Goal: Task Accomplishment & Management: Use online tool/utility

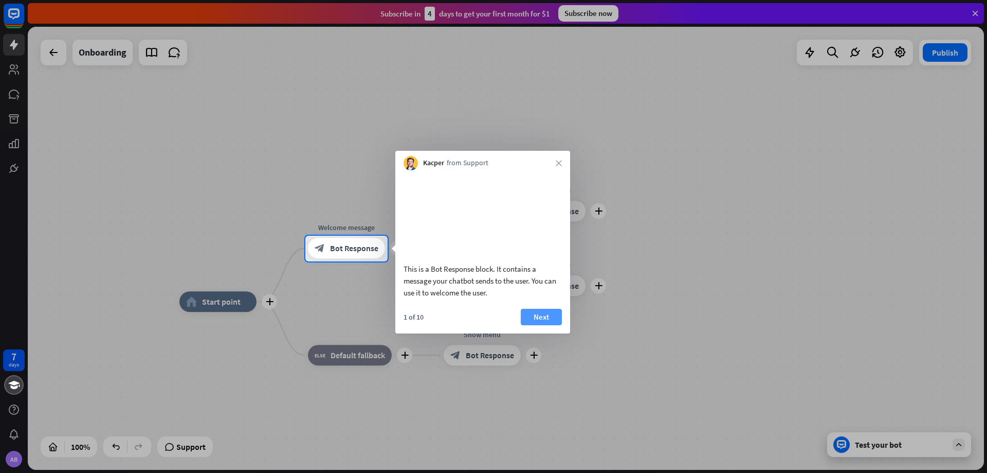
click at [537, 325] on button "Next" at bounding box center [541, 317] width 41 height 16
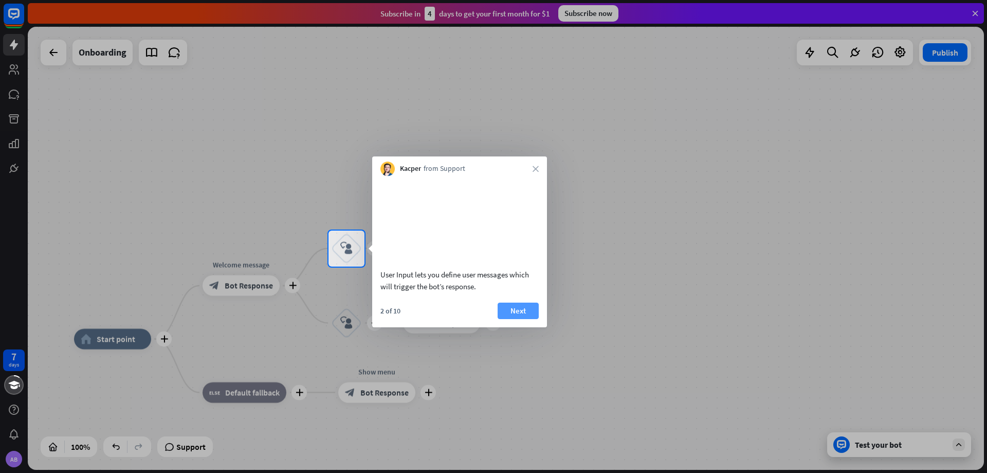
click at [519, 319] on button "Next" at bounding box center [518, 310] width 41 height 16
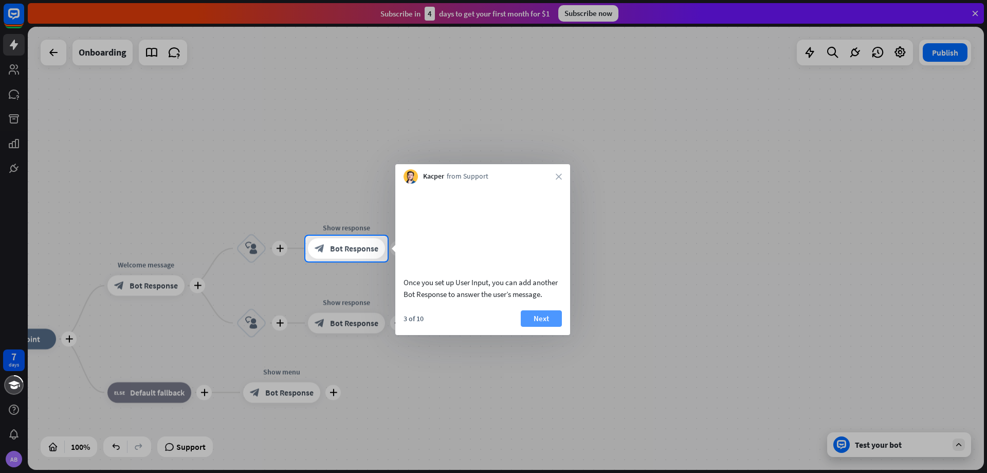
click at [544, 316] on button "Next" at bounding box center [541, 318] width 41 height 16
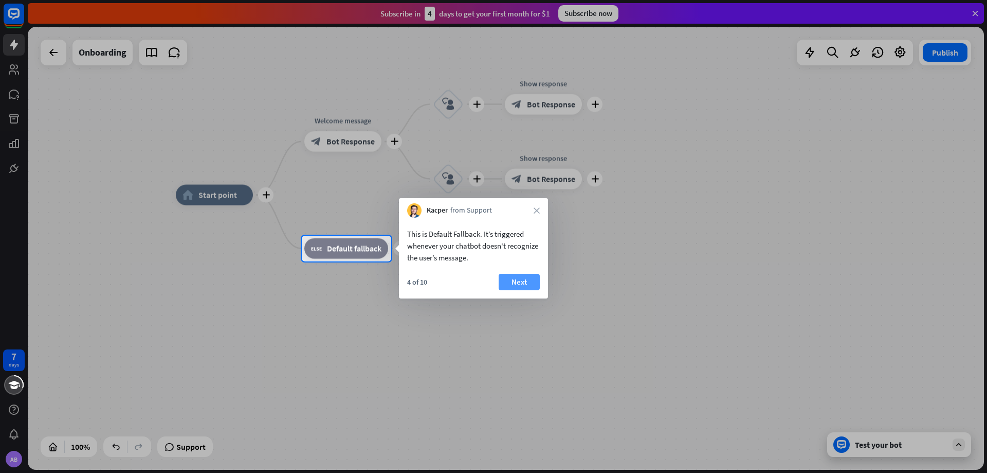
click at [512, 280] on button "Next" at bounding box center [519, 282] width 41 height 16
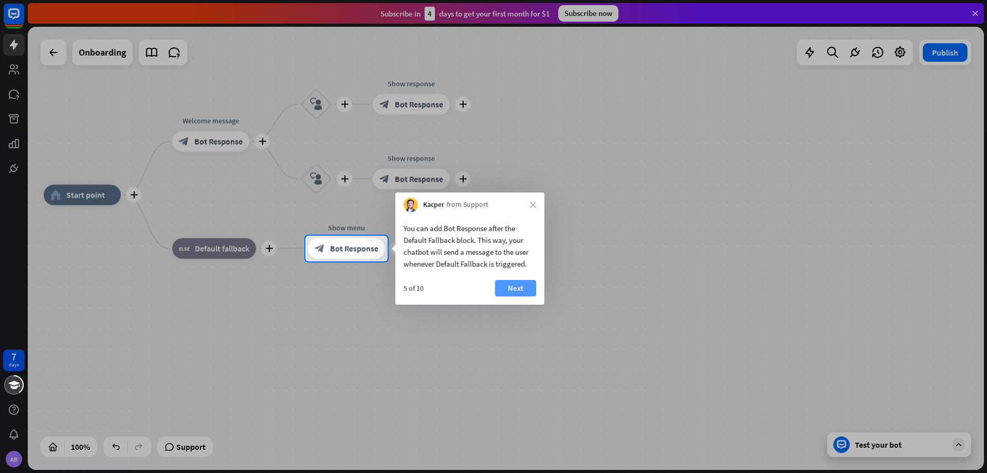
click at [509, 287] on button "Next" at bounding box center [515, 288] width 41 height 16
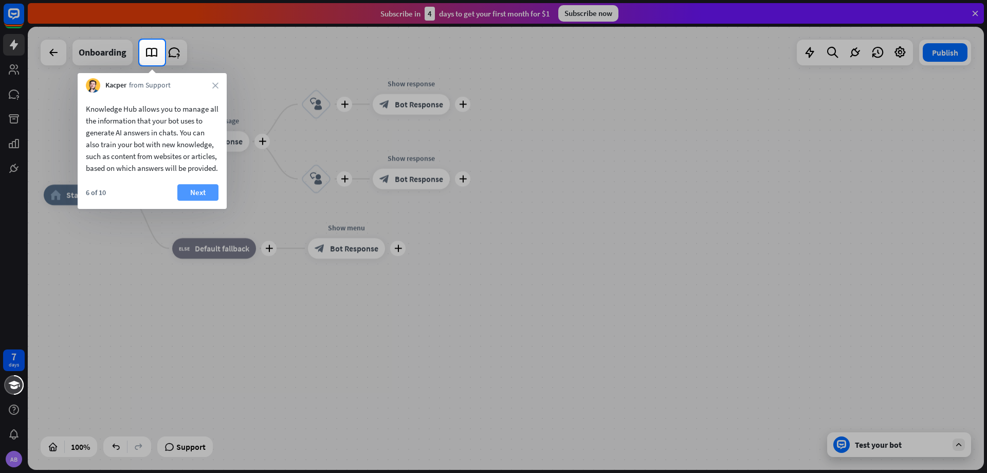
click at [197, 200] on button "Next" at bounding box center [197, 192] width 41 height 16
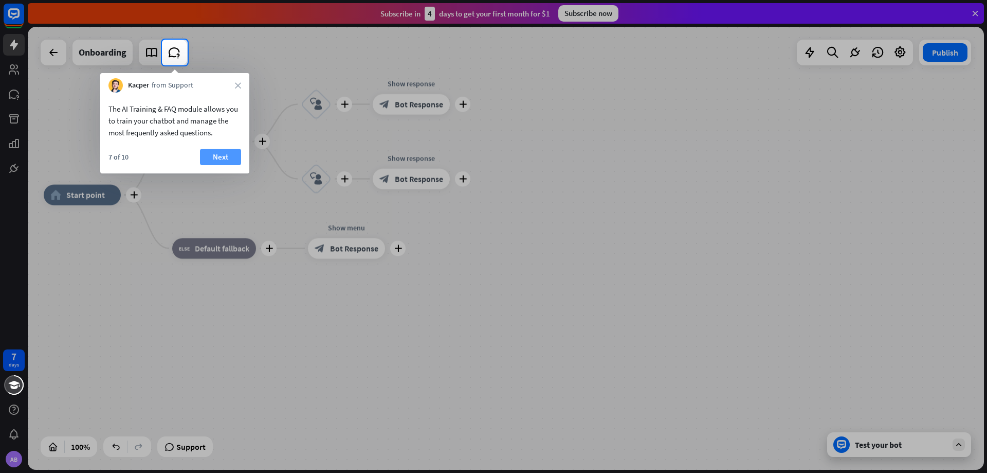
click at [221, 155] on button "Next" at bounding box center [220, 157] width 41 height 16
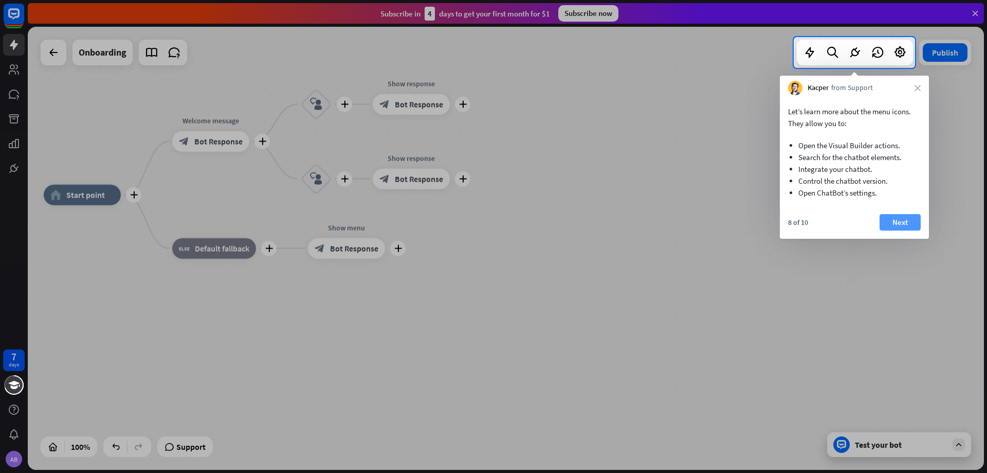
click at [896, 218] on button "Next" at bounding box center [900, 222] width 41 height 16
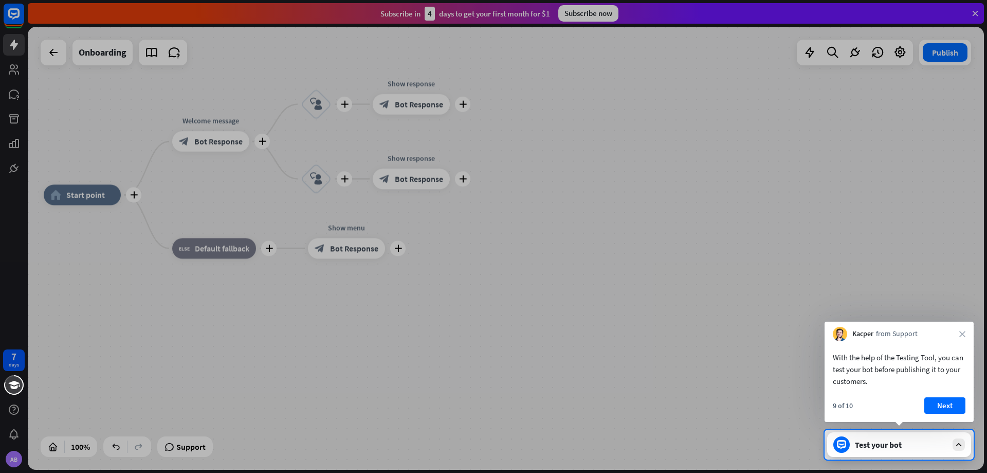
click at [963, 337] on div "Kacper from Support close" at bounding box center [899, 331] width 149 height 20
click at [961, 329] on div "Kacper from Support close" at bounding box center [899, 331] width 149 height 20
click at [961, 332] on icon "close" at bounding box center [963, 334] width 6 height 6
click at [961, 332] on div "Kacper from Support" at bounding box center [899, 334] width 149 height 20
click at [910, 410] on button "Yes, leave" at bounding box center [934, 403] width 64 height 16
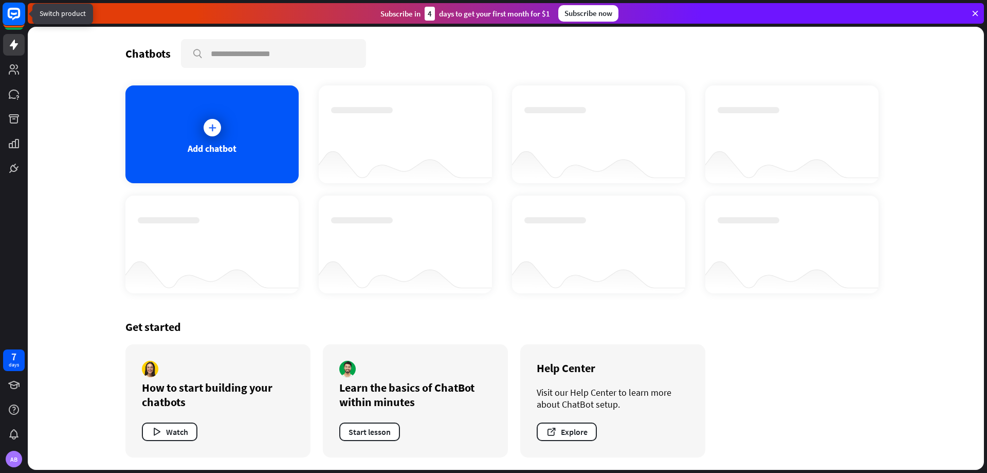
click at [14, 20] on rect at bounding box center [14, 14] width 23 height 23
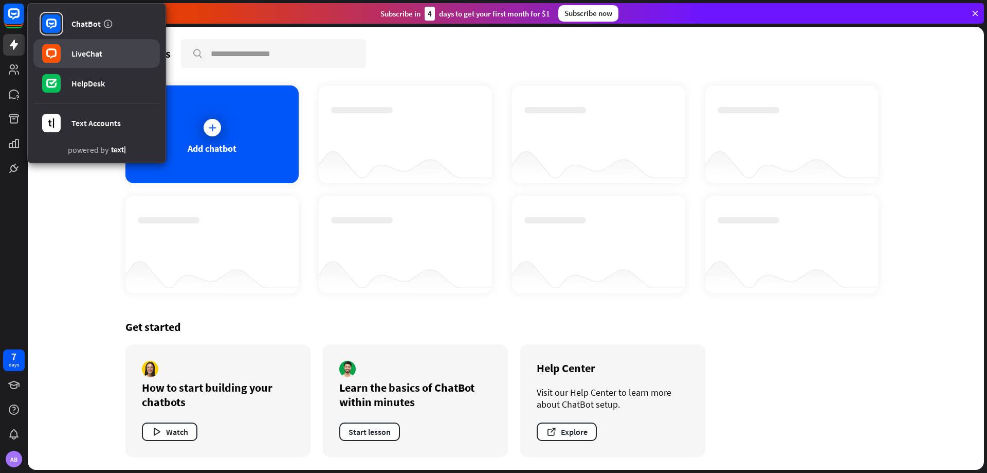
click at [102, 54] on div "LiveChat" at bounding box center [86, 53] width 31 height 10
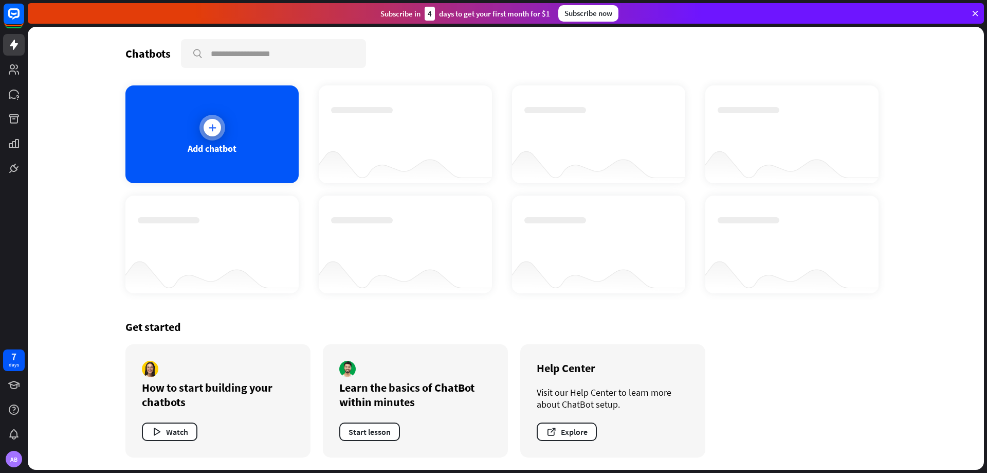
click at [214, 138] on div at bounding box center [213, 128] width 26 height 26
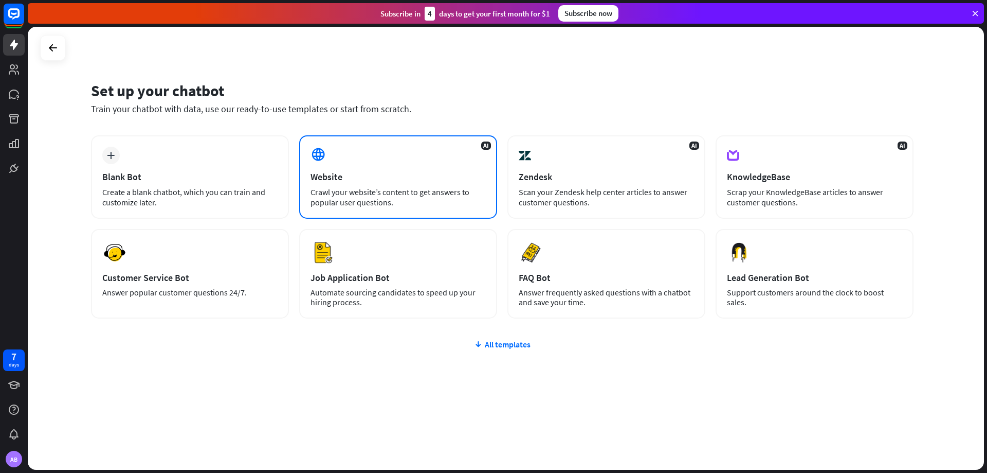
click at [358, 185] on div "AI Website Crawl your website’s content to get answers to popular user question…" at bounding box center [398, 176] width 198 height 83
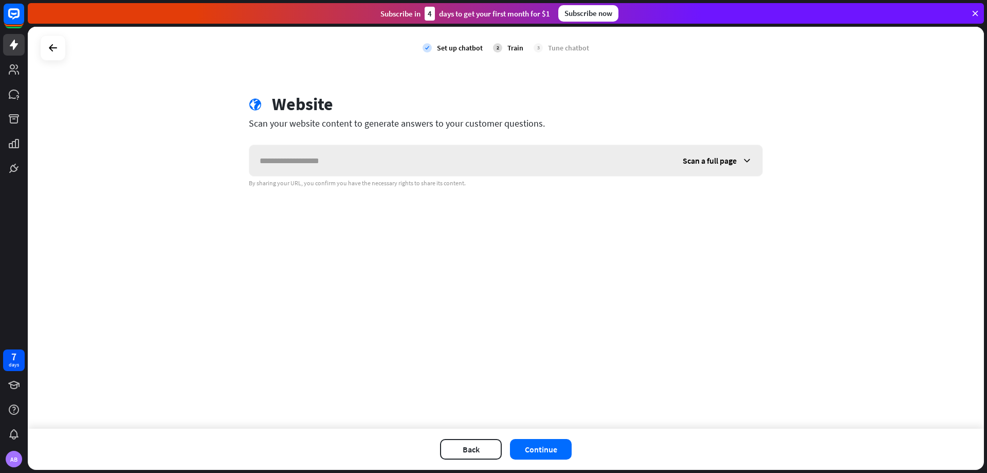
click at [341, 167] on input "text" at bounding box center [460, 160] width 423 height 31
type input "*********"
click at [700, 163] on span "Scan a full page" at bounding box center [710, 160] width 54 height 10
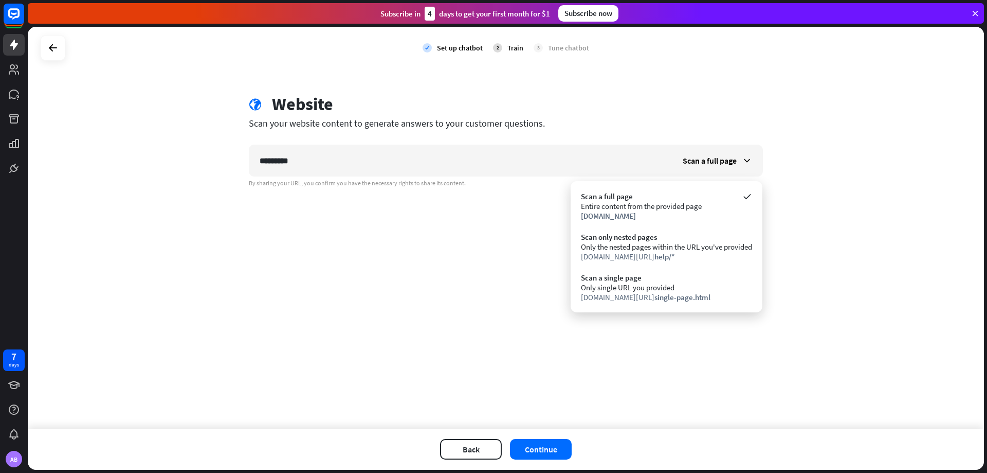
click at [524, 261] on div "check Set up chatbot 2 Train 3 Tune chatbot globe Website Scan your website con…" at bounding box center [506, 228] width 957 height 402
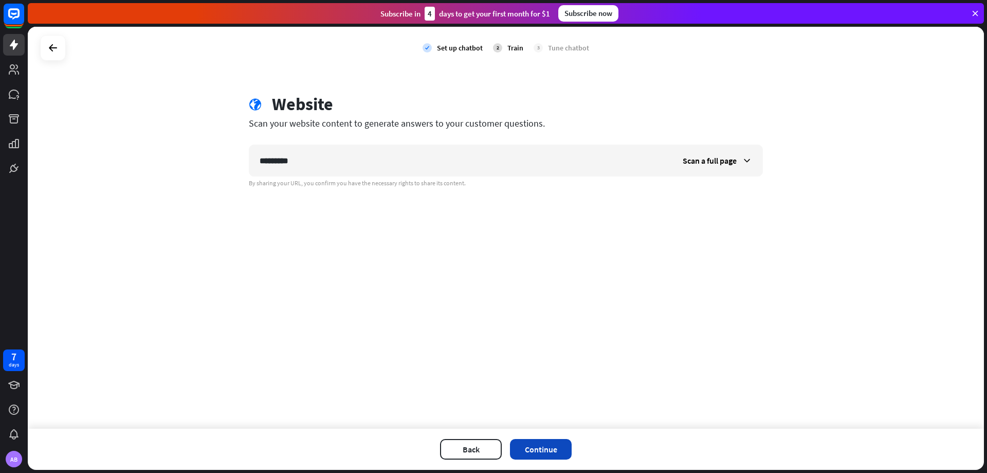
click at [522, 449] on button "Continue" at bounding box center [541, 449] width 62 height 21
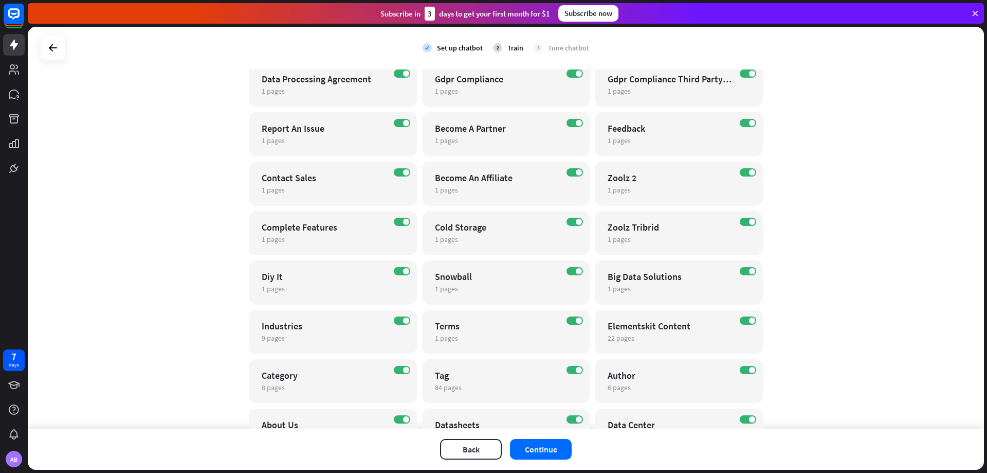
scroll to position [452, 0]
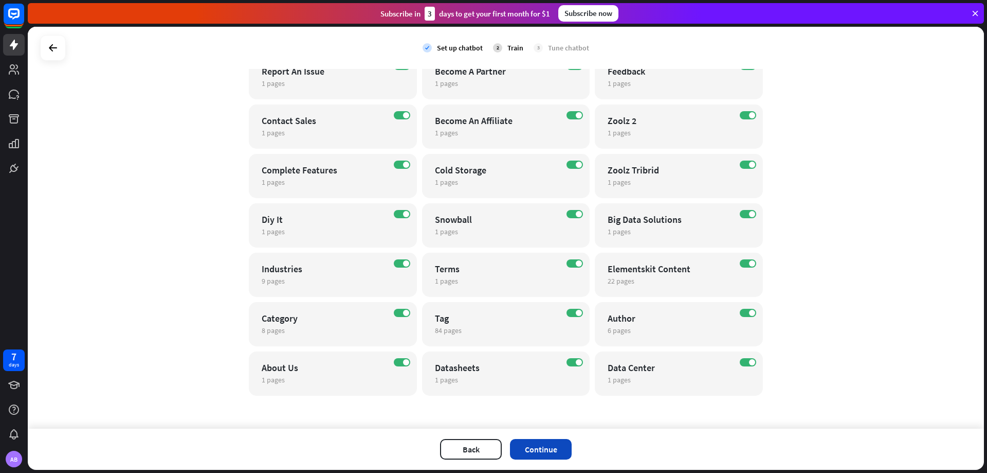
click at [533, 444] on button "Continue" at bounding box center [541, 449] width 62 height 21
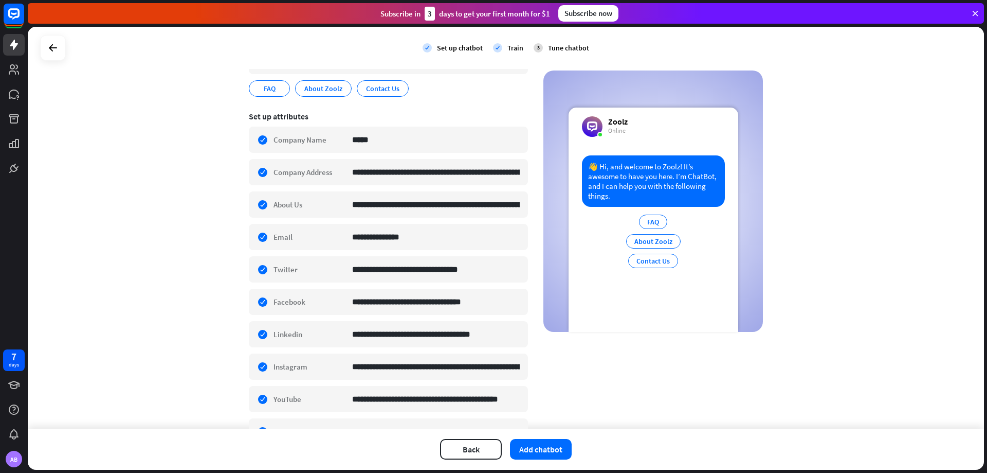
scroll to position [0, 0]
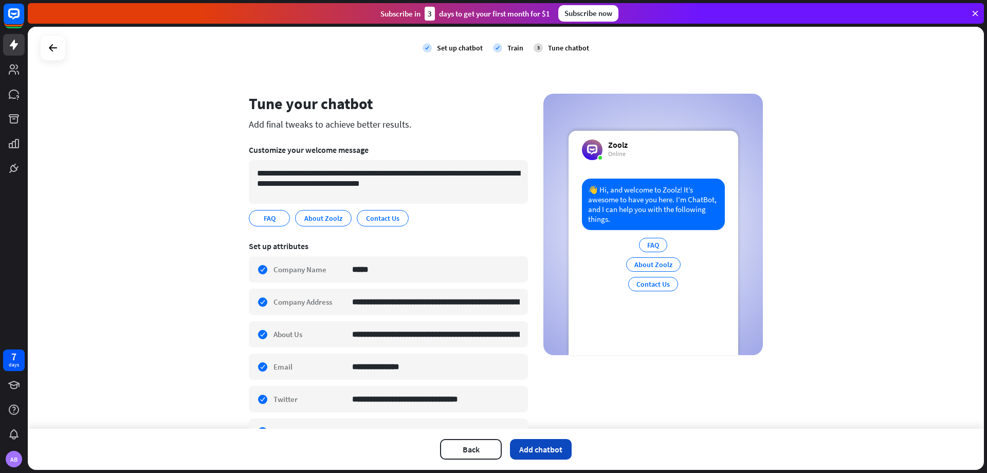
click at [535, 456] on button "Add chatbot" at bounding box center [541, 449] width 62 height 21
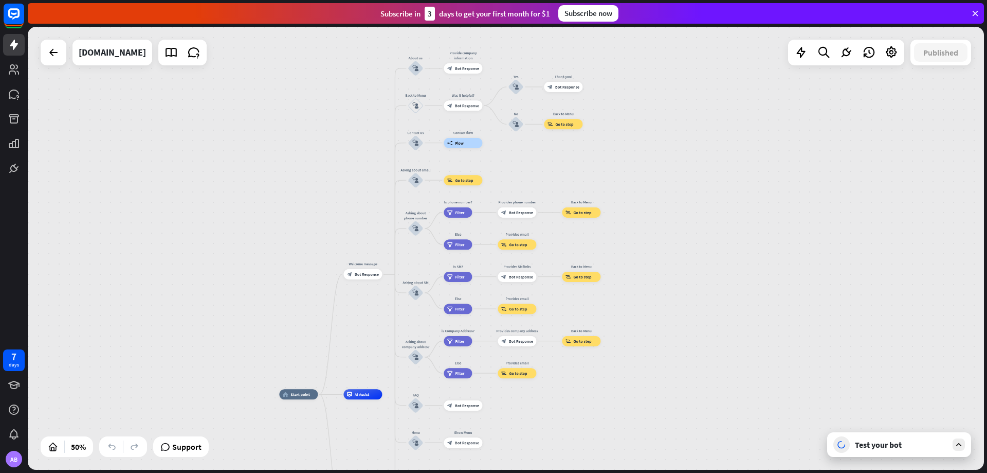
drag, startPoint x: 802, startPoint y: 171, endPoint x: 635, endPoint y: 251, distance: 185.4
click at [635, 251] on div "home_2 Start point Welcome message block_bot_response Bot Response About us blo…" at bounding box center [506, 248] width 957 height 443
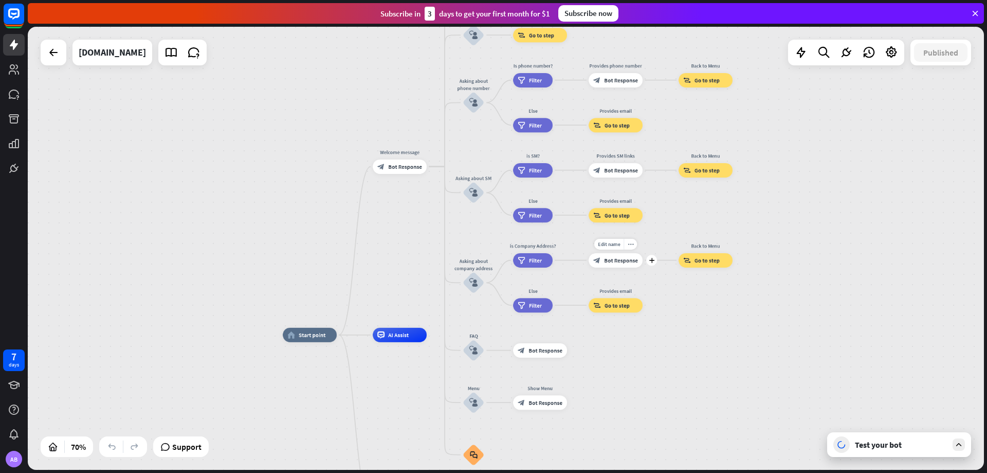
drag, startPoint x: 627, startPoint y: 401, endPoint x: 599, endPoint y: 269, distance: 135.1
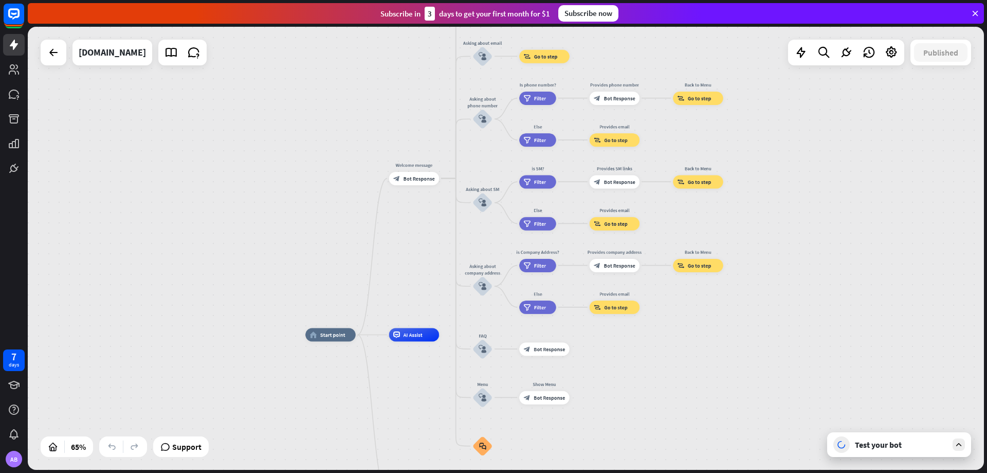
drag, startPoint x: 722, startPoint y: 316, endPoint x: 597, endPoint y: 337, distance: 126.2
click at [597, 337] on div "home_2 Start point Welcome message block_bot_response Bot Response About us blo…" at bounding box center [506, 248] width 957 height 443
click at [849, 50] on icon at bounding box center [846, 52] width 13 height 13
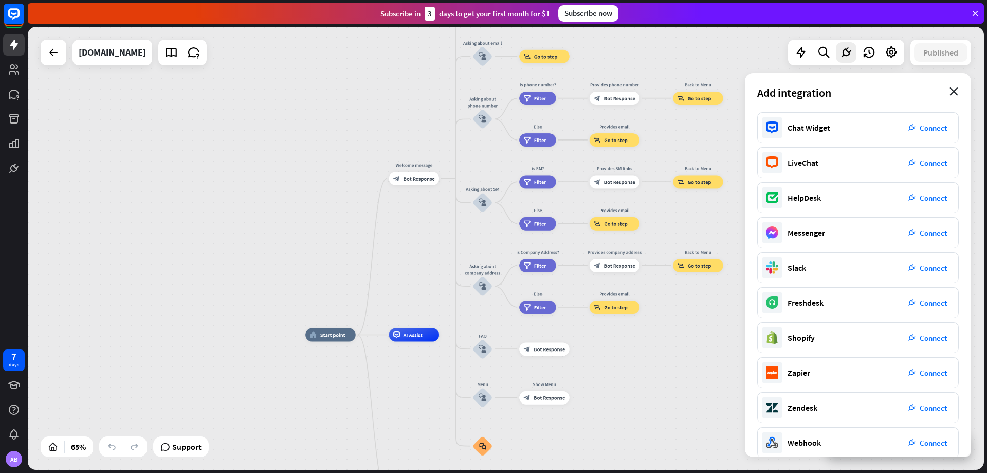
click at [958, 91] on icon "close" at bounding box center [954, 91] width 9 height 8
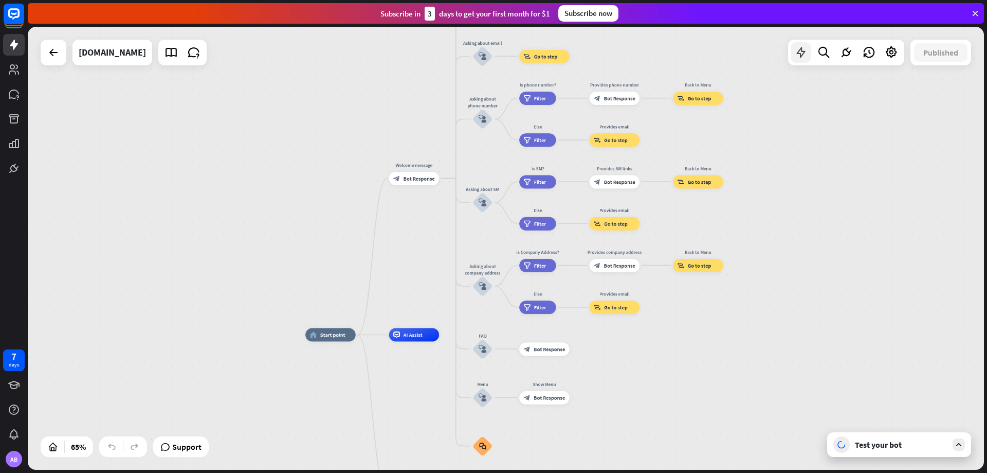
click at [805, 55] on icon at bounding box center [801, 52] width 13 height 13
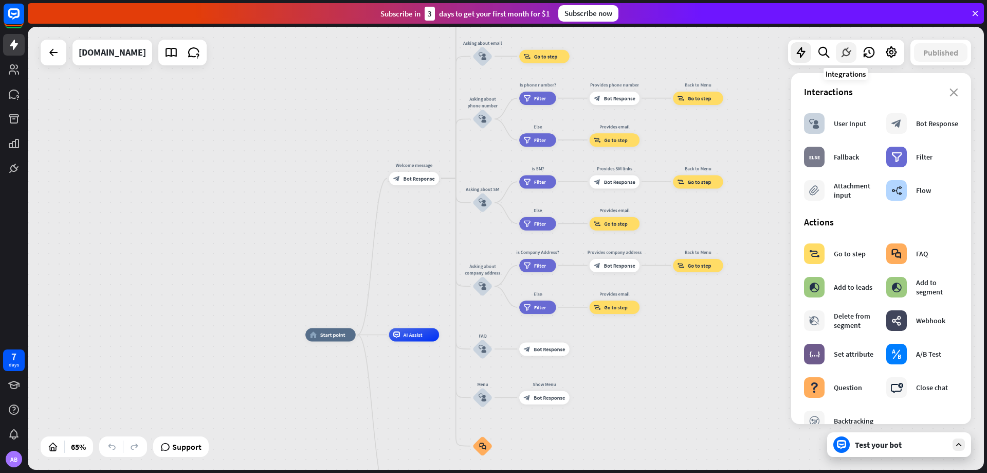
click at [843, 57] on icon at bounding box center [846, 52] width 13 height 13
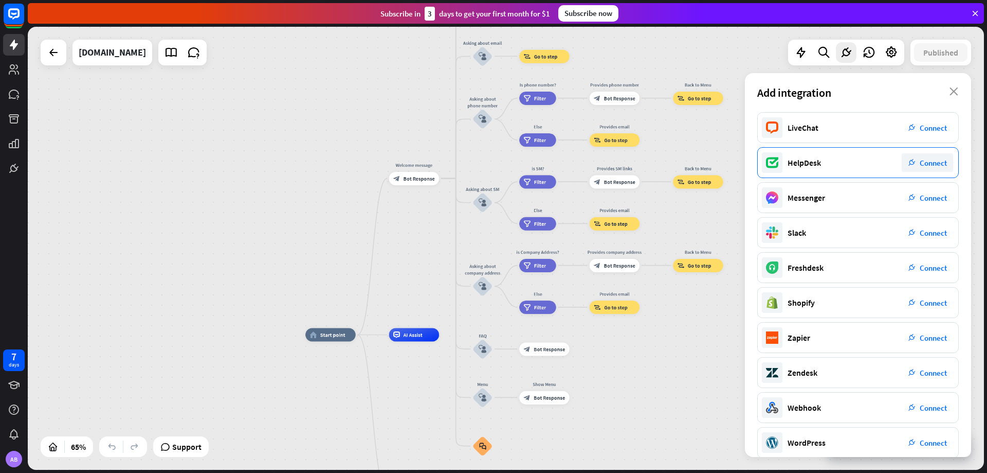
scroll to position [48, 0]
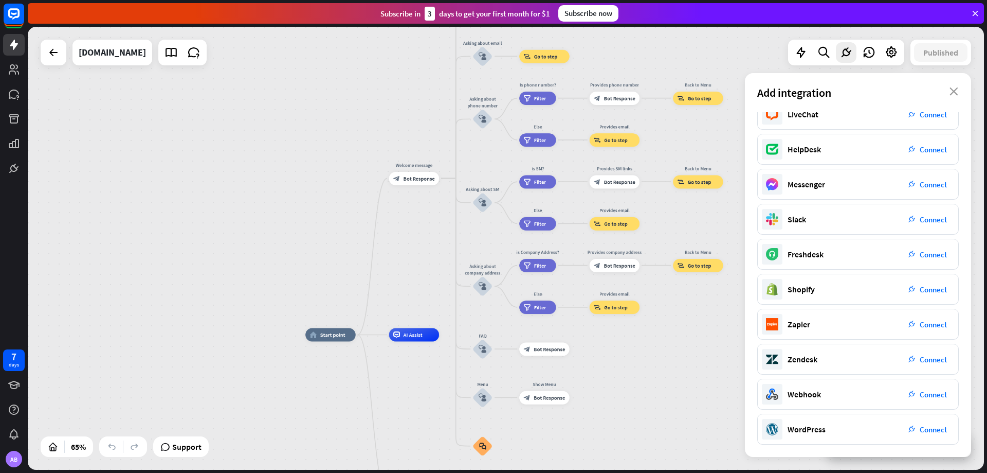
click at [679, 418] on div "home_2 Start point Welcome message block_bot_response Bot Response About us blo…" at bounding box center [616, 478] width 622 height 288
click at [953, 86] on div "Add integration close" at bounding box center [858, 92] width 226 height 39
click at [952, 95] on icon "close" at bounding box center [954, 91] width 9 height 8
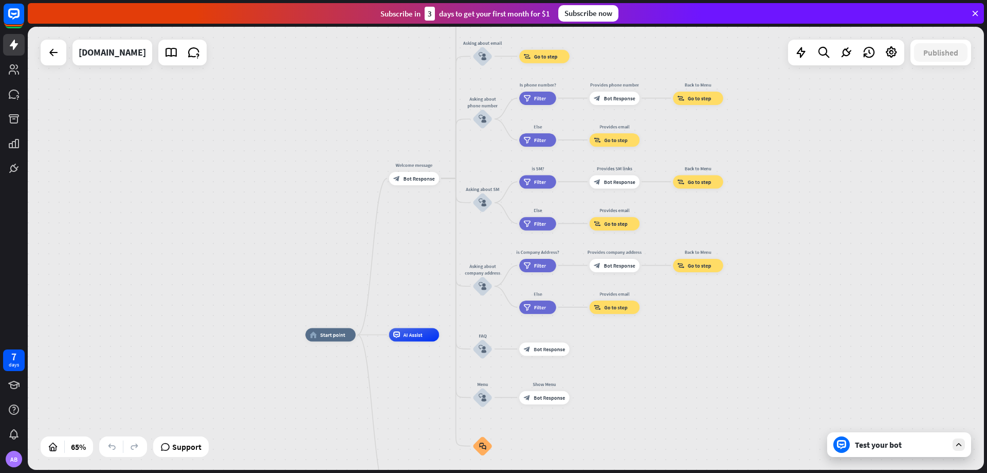
click at [870, 450] on div "Test your bot" at bounding box center [899, 444] width 144 height 25
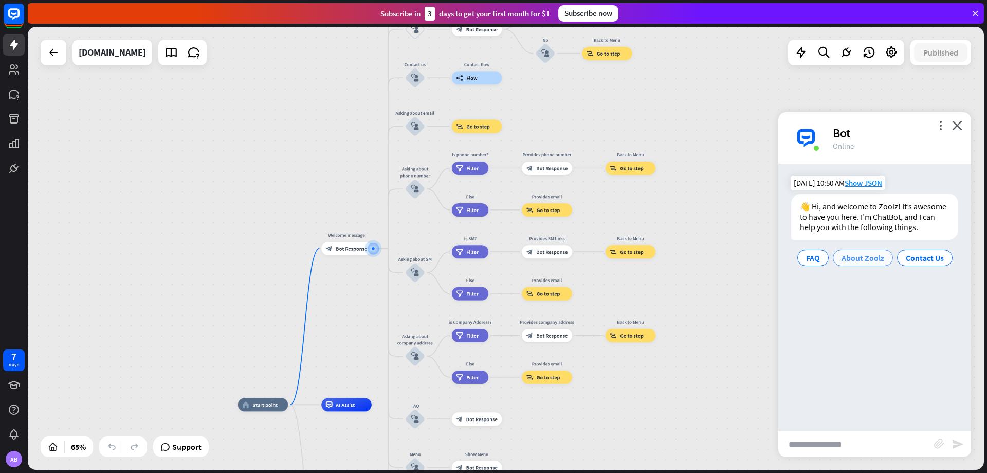
click at [873, 258] on span "About Zoolz" at bounding box center [863, 258] width 43 height 10
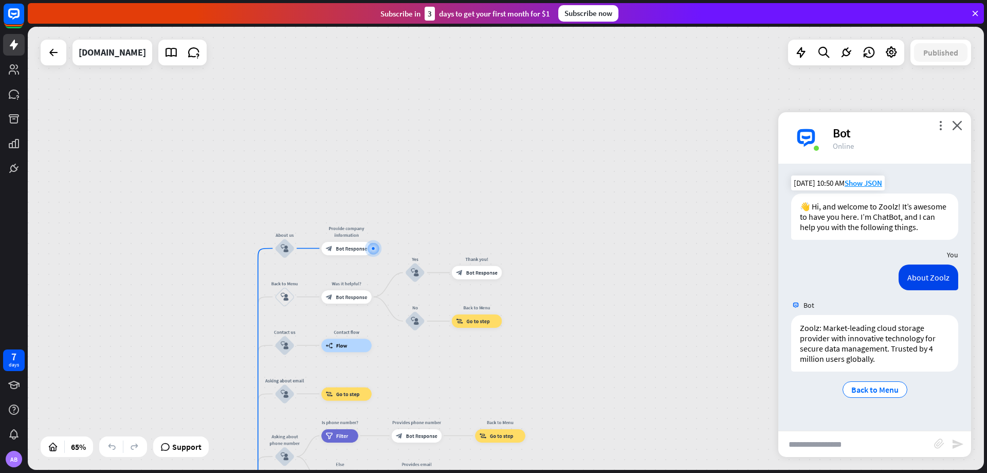
click at [841, 444] on input "text" at bounding box center [857, 444] width 156 height 26
click at [842, 449] on input "text" at bounding box center [857, 444] width 156 height 26
type input "**********"
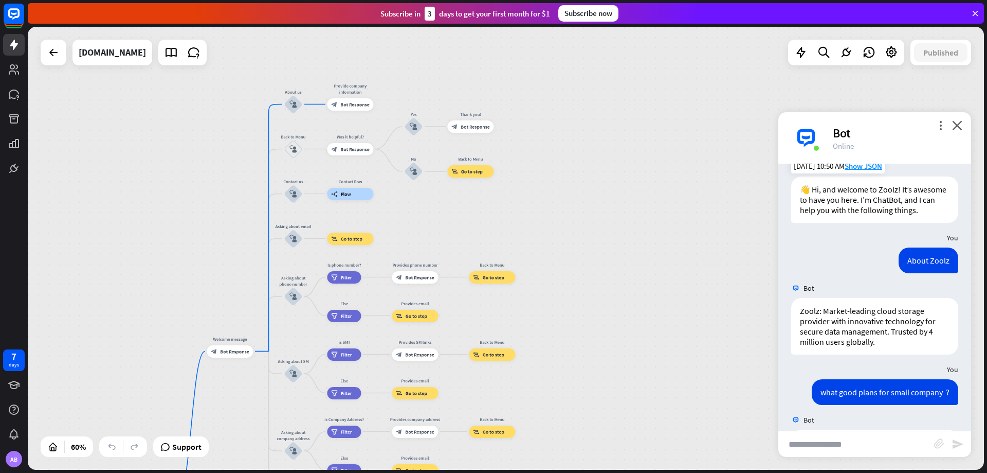
scroll to position [474, 0]
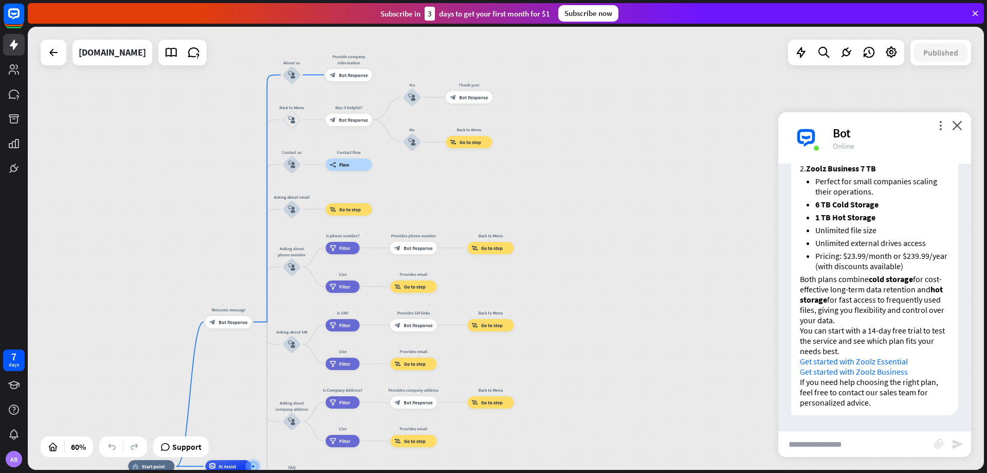
drag, startPoint x: 656, startPoint y: 359, endPoint x: 632, endPoint y: 174, distance: 187.2
click at [632, 174] on div "home_2 Start point Welcome message block_bot_response Bot Response About us blo…" at bounding box center [506, 248] width 957 height 443
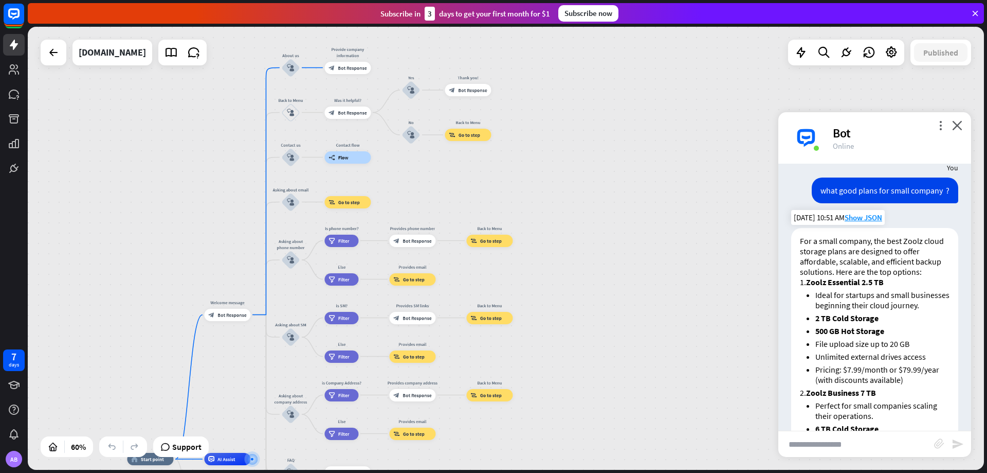
scroll to position [217, 0]
click at [859, 224] on span "Show JSON" at bounding box center [864, 219] width 38 height 10
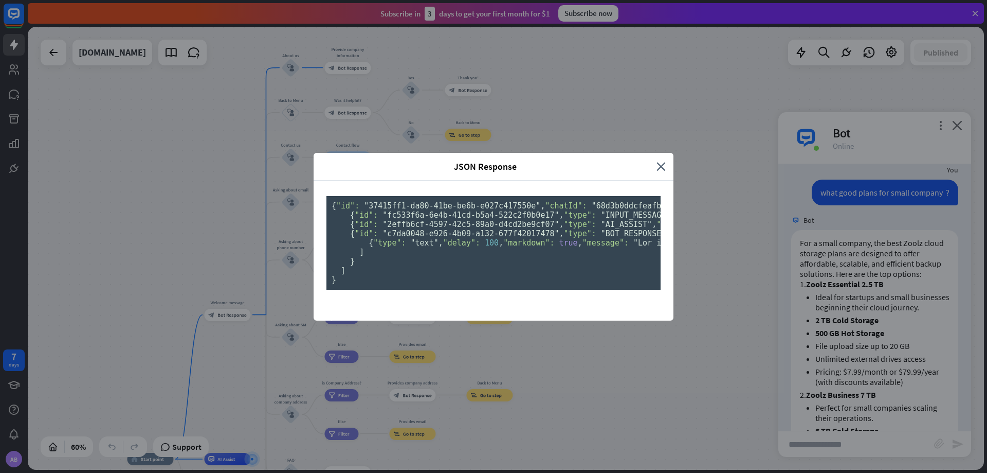
scroll to position [0, 0]
click at [659, 160] on icon "close" at bounding box center [661, 166] width 9 height 12
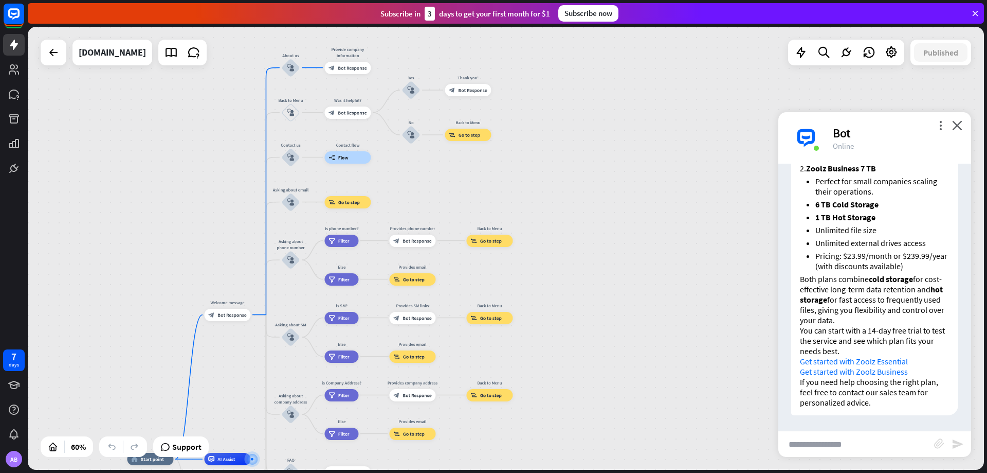
scroll to position [474, 0]
click at [838, 438] on input "text" at bounding box center [857, 444] width 156 height 26
type input "*"
type input "**********"
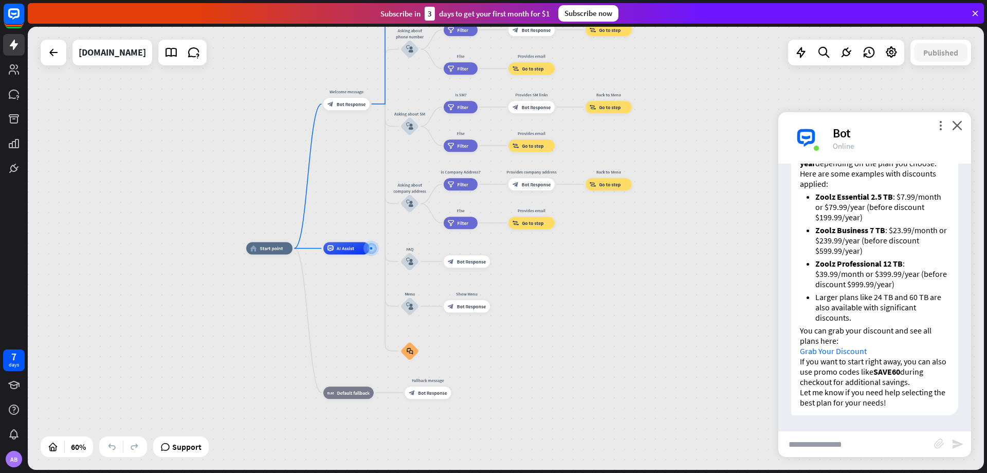
scroll to position [855, 0]
click at [849, 451] on input "text" at bounding box center [857, 444] width 156 height 26
type input "**********"
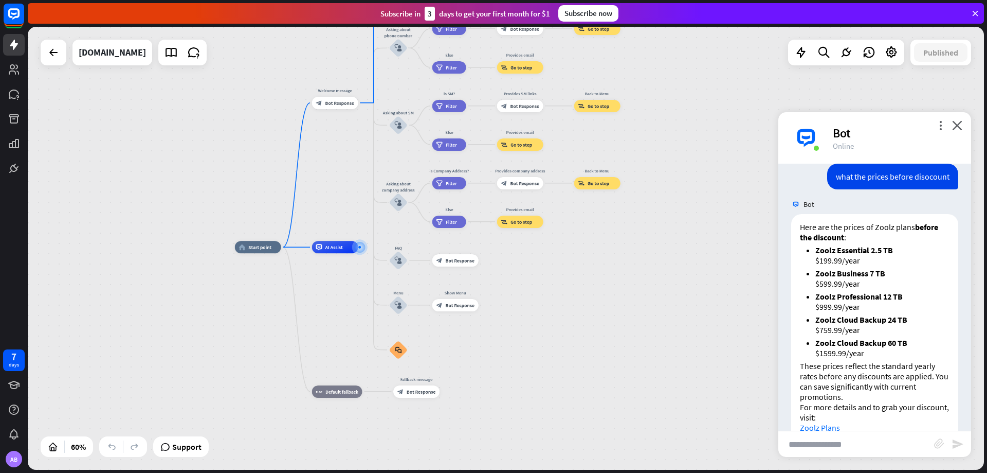
scroll to position [1156, 0]
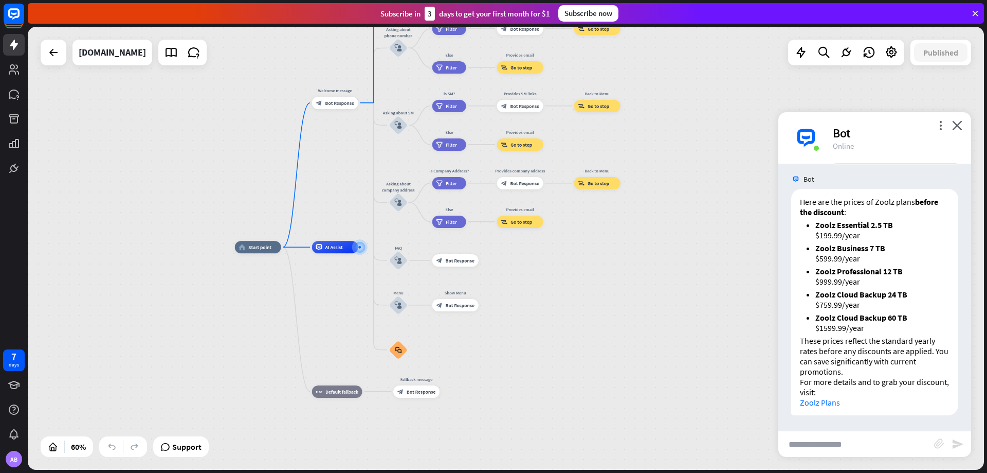
click at [864, 445] on input "text" at bounding box center [857, 444] width 156 height 26
type input "**********"
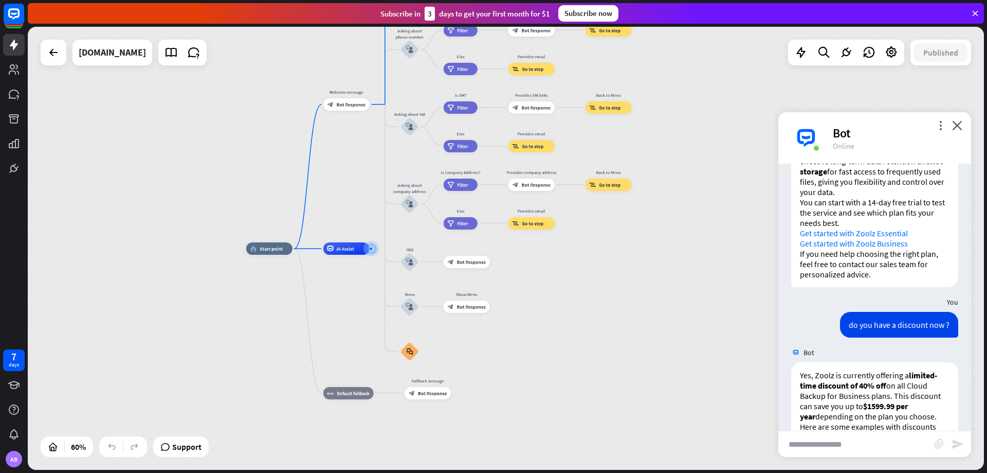
scroll to position [557, 0]
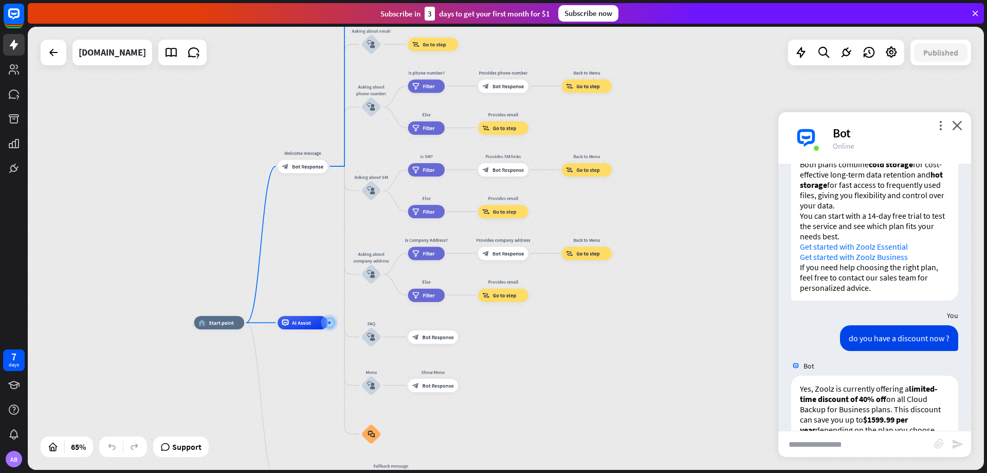
drag, startPoint x: 549, startPoint y: 316, endPoint x: 509, endPoint y: 414, distance: 106.1
click at [509, 414] on div "home_2 Start point Welcome message block_bot_response Bot Response About us blo…" at bounding box center [505, 466] width 622 height 288
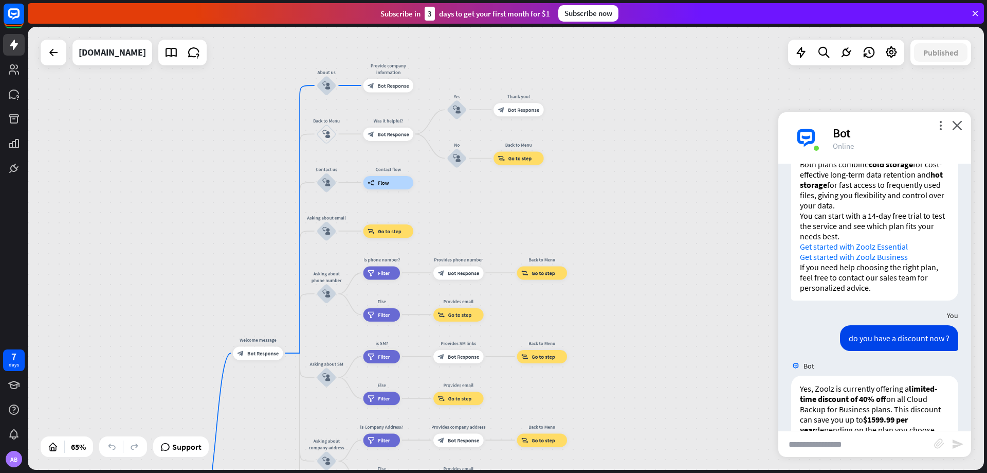
drag, startPoint x: 657, startPoint y: 93, endPoint x: 627, endPoint y: 232, distance: 142.4
click at [622, 264] on div "home_2 Start point Welcome message block_bot_response Bot Response About us blo…" at bounding box center [506, 248] width 957 height 443
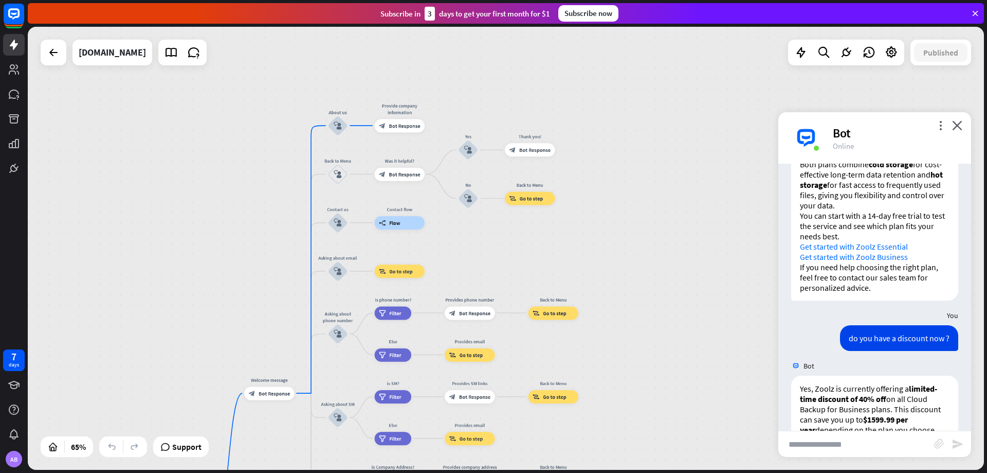
drag, startPoint x: 636, startPoint y: 150, endPoint x: 653, endPoint y: 158, distance: 18.9
click at [653, 158] on div "home_2 Start point Welcome message block_bot_response Bot Response About us blo…" at bounding box center [506, 248] width 957 height 443
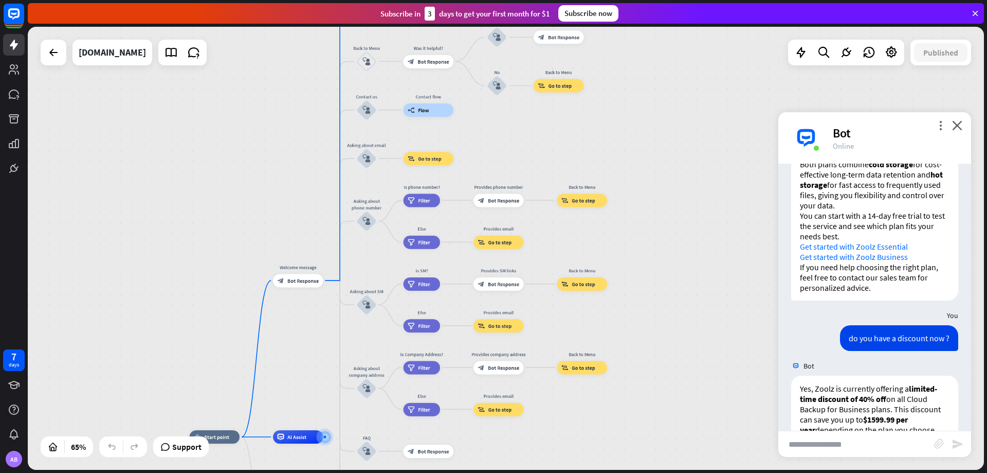
drag, startPoint x: 604, startPoint y: 257, endPoint x: 632, endPoint y: 134, distance: 126.5
click at [632, 134] on div "home_2 Start point Welcome message block_bot_response Bot Response About us blo…" at bounding box center [506, 248] width 957 height 443
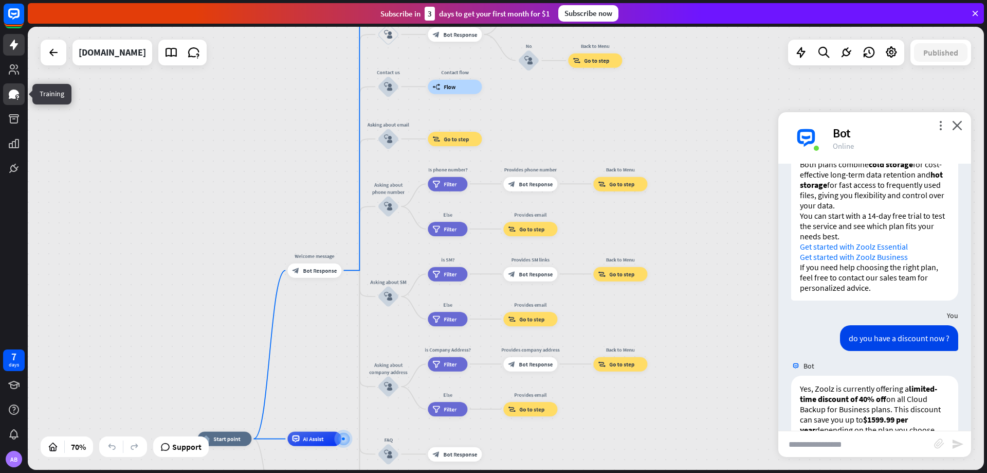
click at [9, 96] on icon at bounding box center [14, 94] width 12 height 12
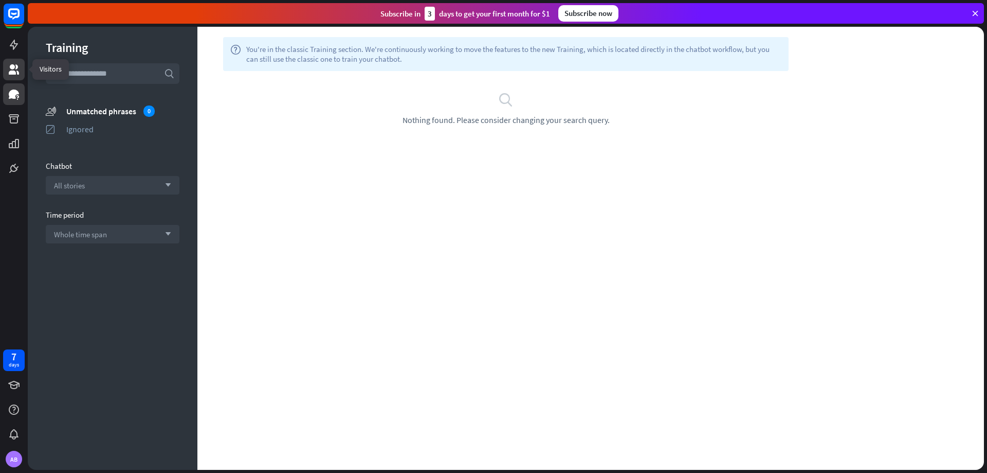
click at [22, 69] on link at bounding box center [14, 70] width 22 height 22
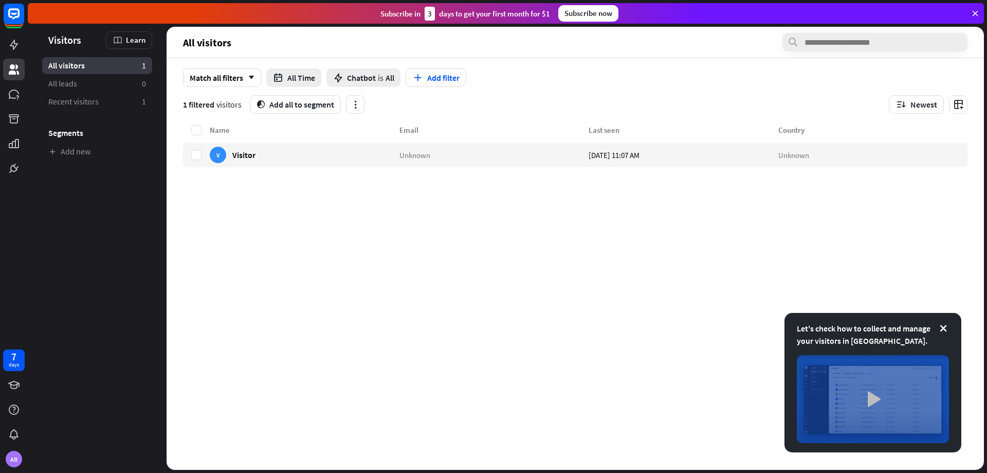
click at [875, 388] on img at bounding box center [873, 399] width 152 height 88
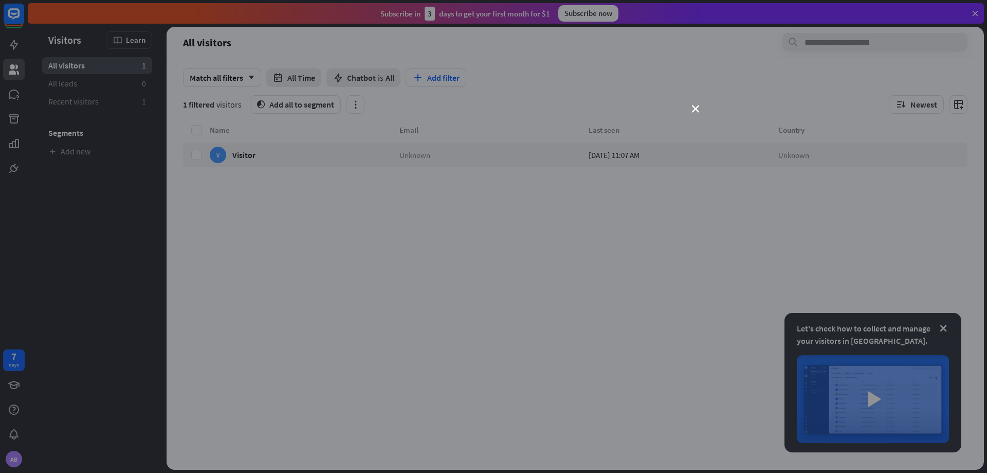
click at [701, 107] on div "close" at bounding box center [493, 236] width 987 height 473
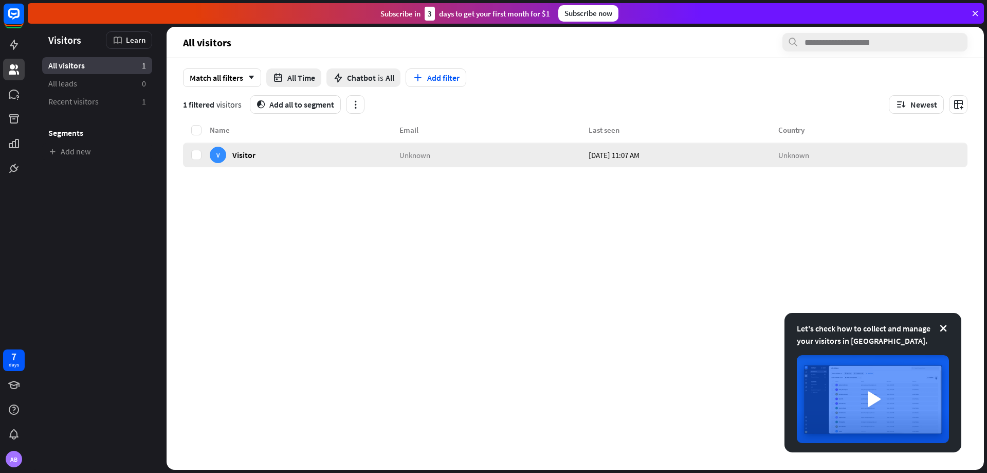
click at [440, 153] on div "Unknown" at bounding box center [495, 154] width 190 height 25
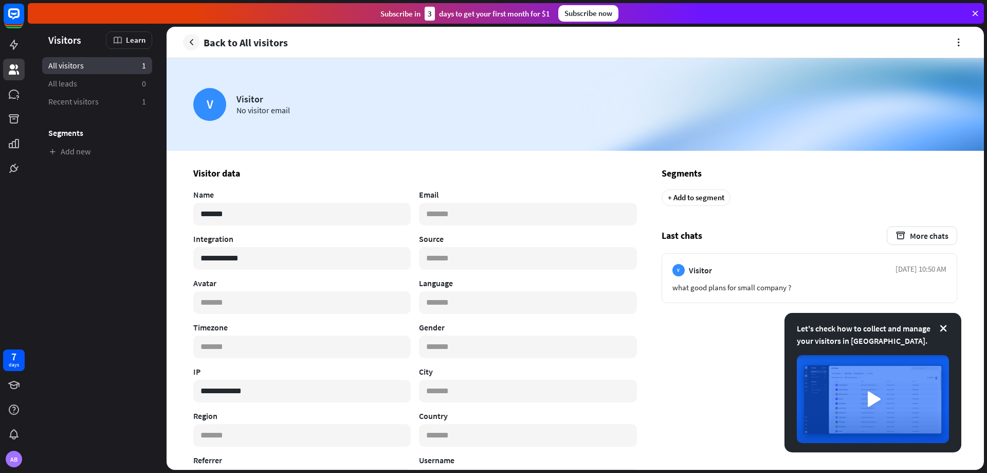
click at [110, 62] on link "All visitors 1" at bounding box center [97, 65] width 110 height 17
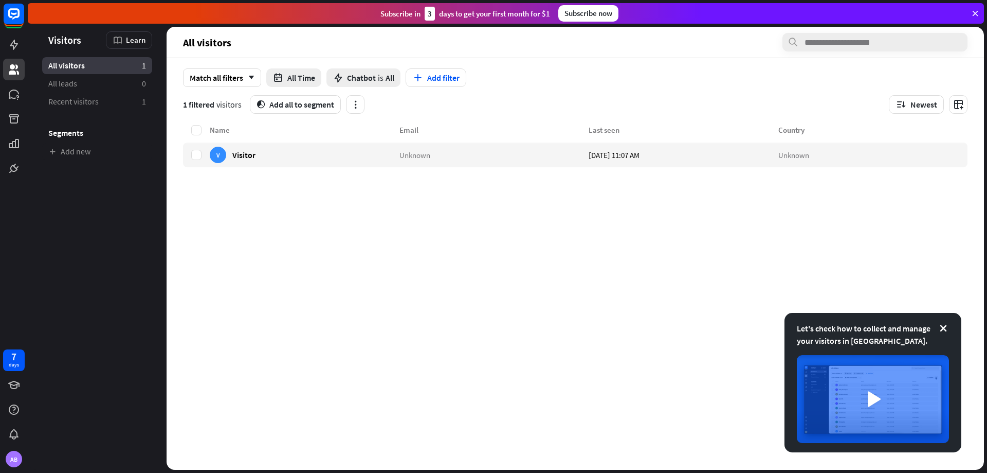
click at [110, 62] on div "All visitors 1" at bounding box center [97, 65] width 110 height 17
click at [110, 101] on link "Recent visitors 1" at bounding box center [97, 101] width 110 height 17
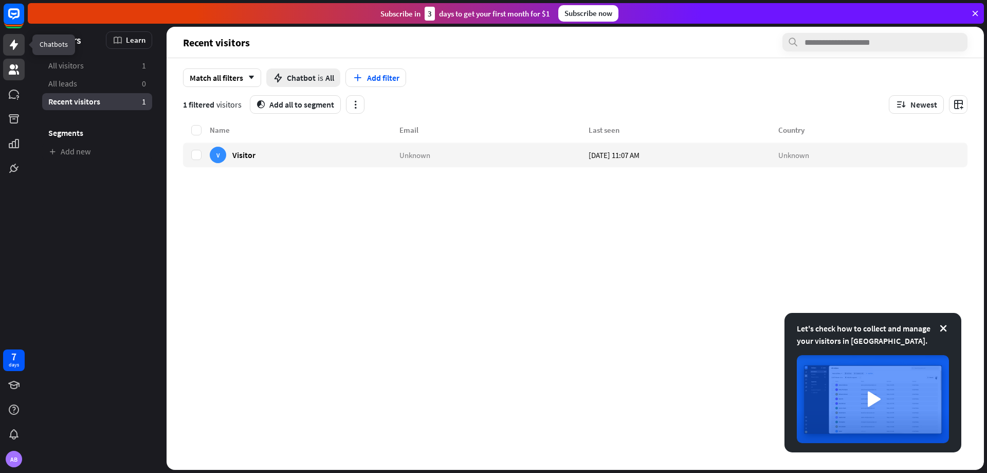
click at [16, 52] on link at bounding box center [14, 45] width 22 height 22
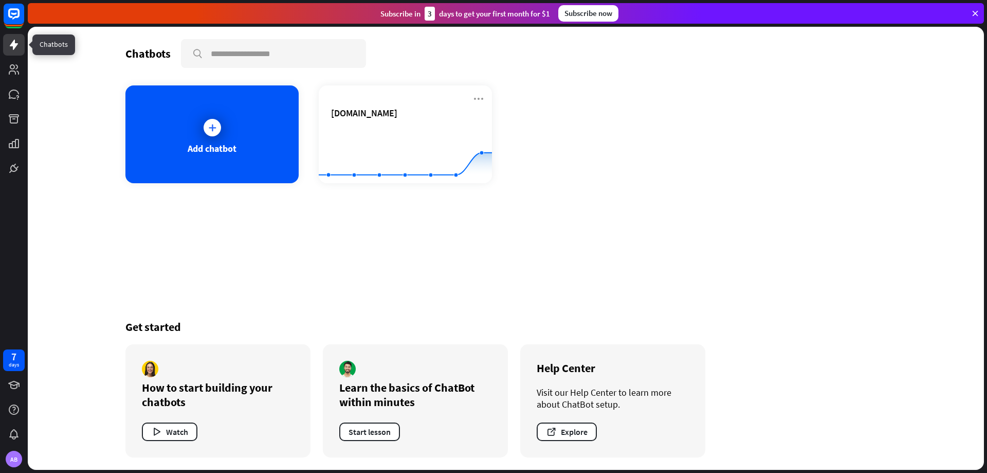
click at [12, 49] on icon at bounding box center [14, 45] width 12 height 12
click at [16, 16] on rect at bounding box center [14, 14] width 23 height 23
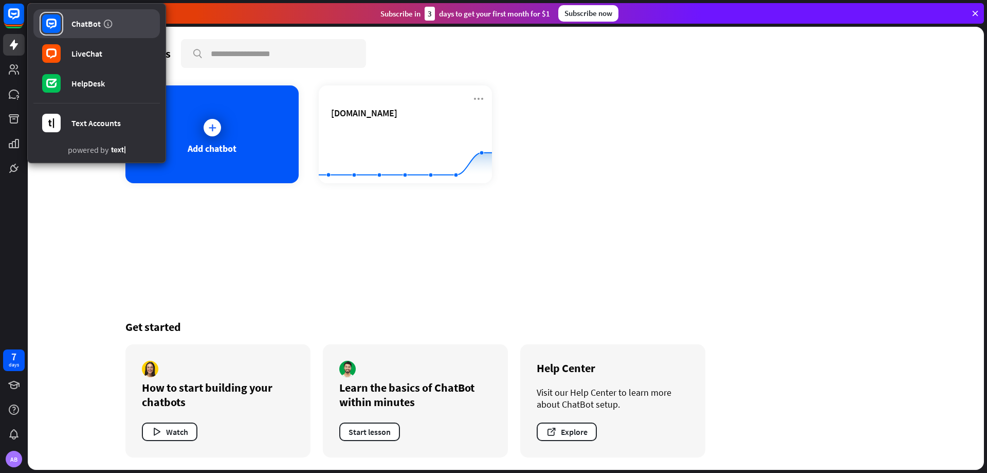
click at [73, 28] on div "ChatBot" at bounding box center [85, 24] width 29 height 10
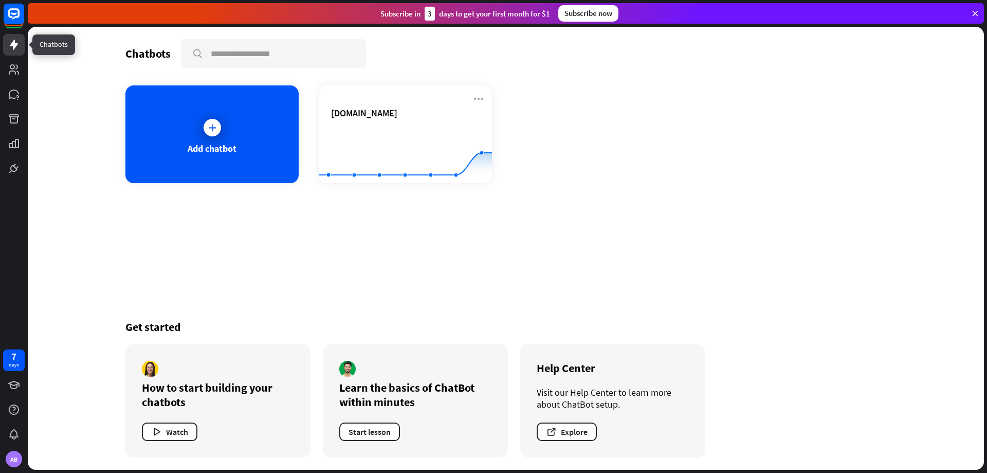
click at [14, 48] on icon at bounding box center [14, 45] width 8 height 10
click at [20, 20] on rect at bounding box center [14, 14] width 23 height 23
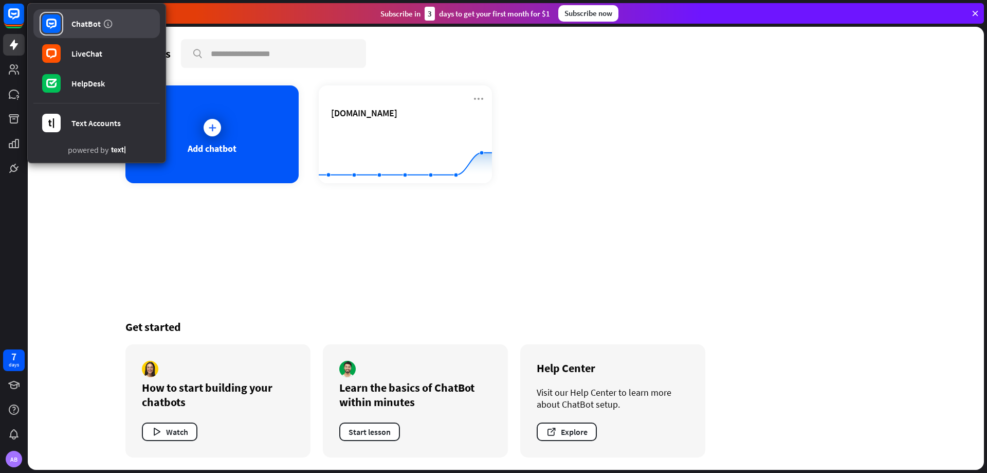
click at [64, 16] on link "ChatBot" at bounding box center [96, 23] width 127 height 29
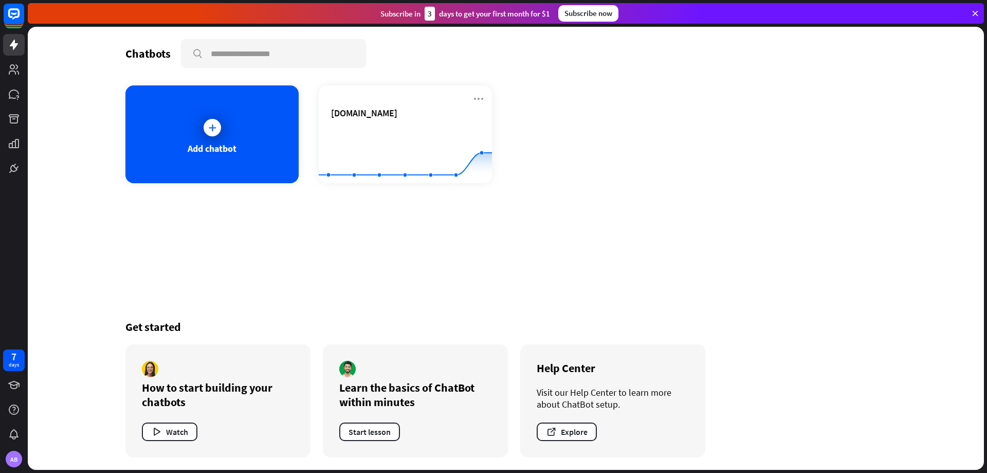
click at [973, 12] on icon at bounding box center [975, 13] width 9 height 9
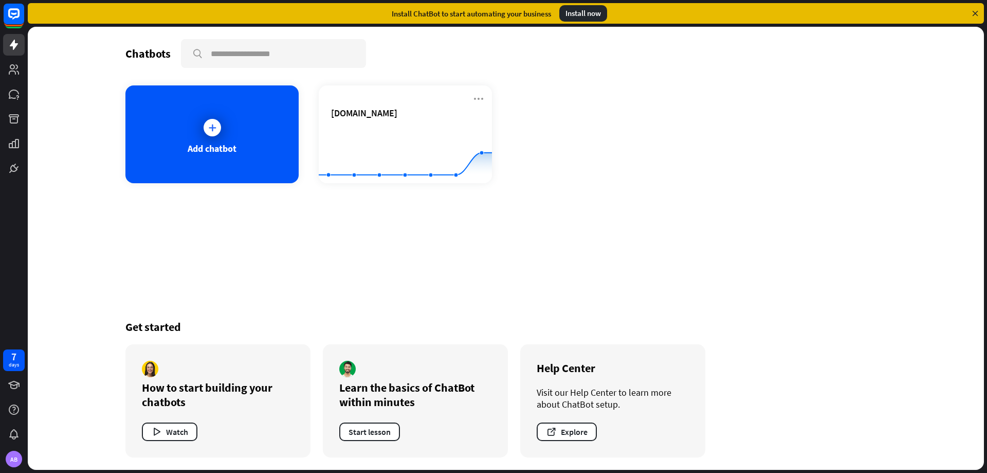
click at [976, 12] on icon at bounding box center [975, 13] width 9 height 9
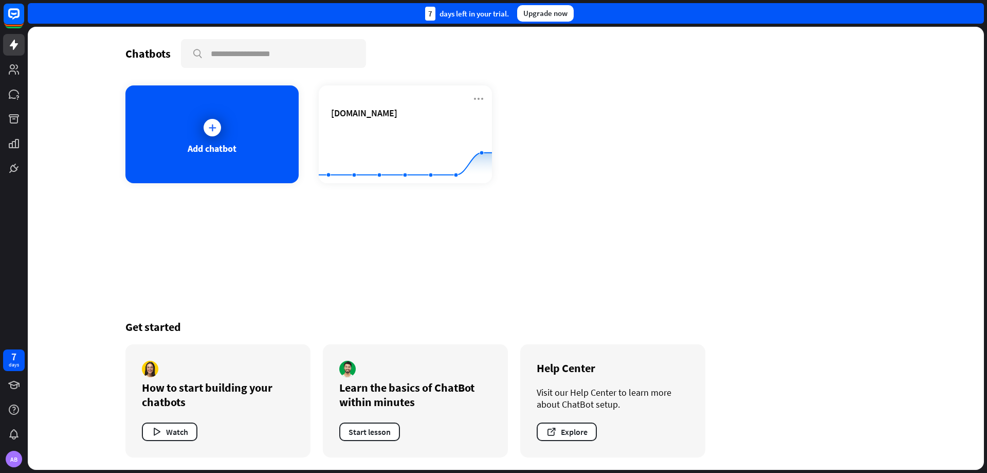
click at [980, 14] on div "7 days left in your trial. Upgrade now" at bounding box center [506, 13] width 957 height 21
click at [15, 45] on icon at bounding box center [14, 45] width 8 height 10
click at [19, 45] on icon at bounding box center [14, 45] width 12 height 12
click at [215, 113] on div "Add chatbot" at bounding box center [211, 134] width 173 height 98
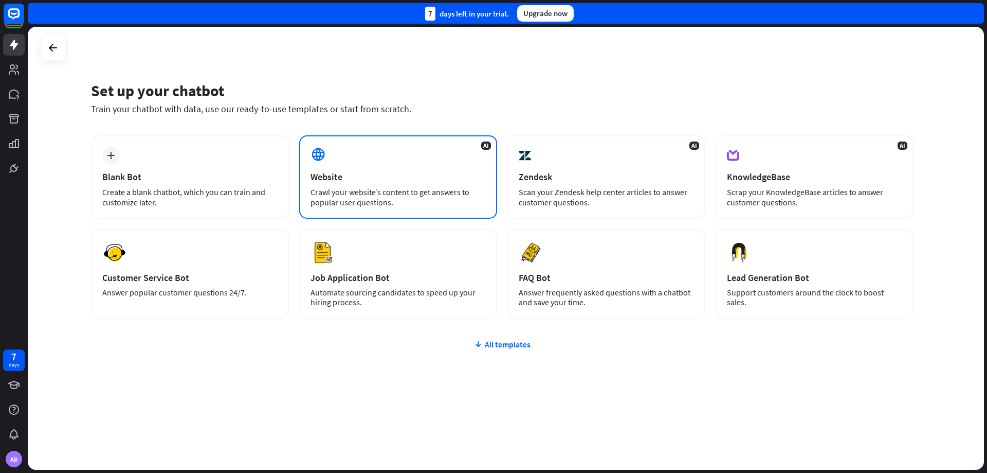
click at [378, 182] on div "Website" at bounding box center [398, 177] width 175 height 12
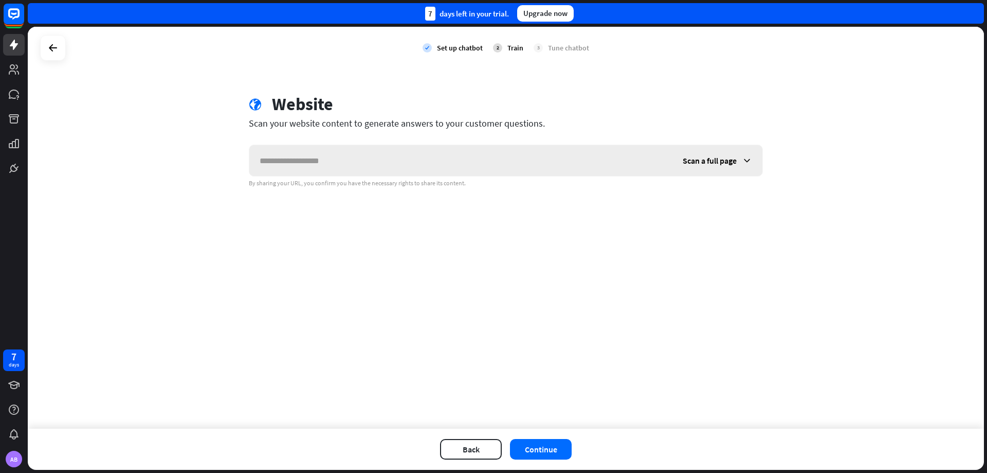
click at [329, 157] on input "text" at bounding box center [460, 160] width 423 height 31
click at [332, 162] on input "text" at bounding box center [460, 160] width 423 height 31
click at [57, 47] on icon at bounding box center [53, 48] width 12 height 12
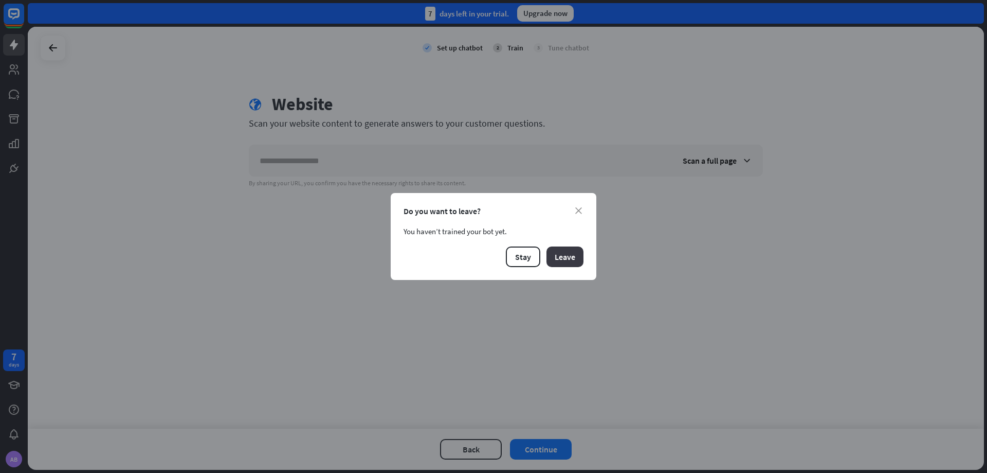
click at [585, 263] on div "close Do you want to leave? You haven’t trained your bot yet. Stay Leave" at bounding box center [494, 236] width 206 height 87
click at [578, 261] on button "Leave" at bounding box center [565, 256] width 37 height 21
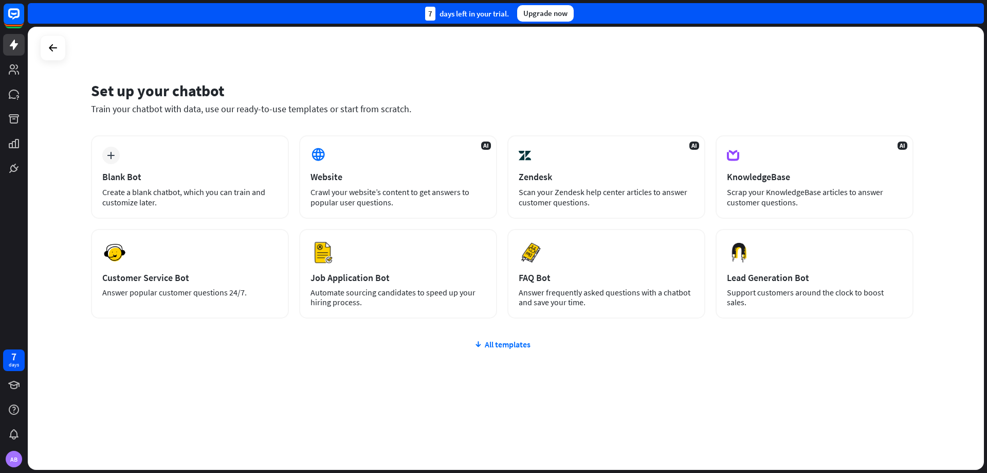
click at [503, 349] on div "plus Blank Bot Create a blank chatbot, which you can train and customize later.…" at bounding box center [502, 288] width 823 height 306
click at [501, 344] on div "All templates" at bounding box center [502, 344] width 823 height 10
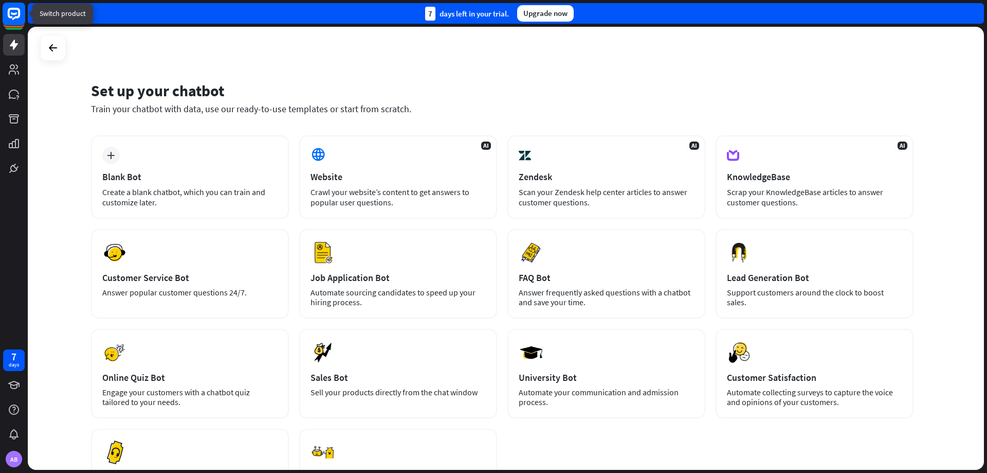
click at [15, 12] on rect at bounding box center [14, 14] width 23 height 23
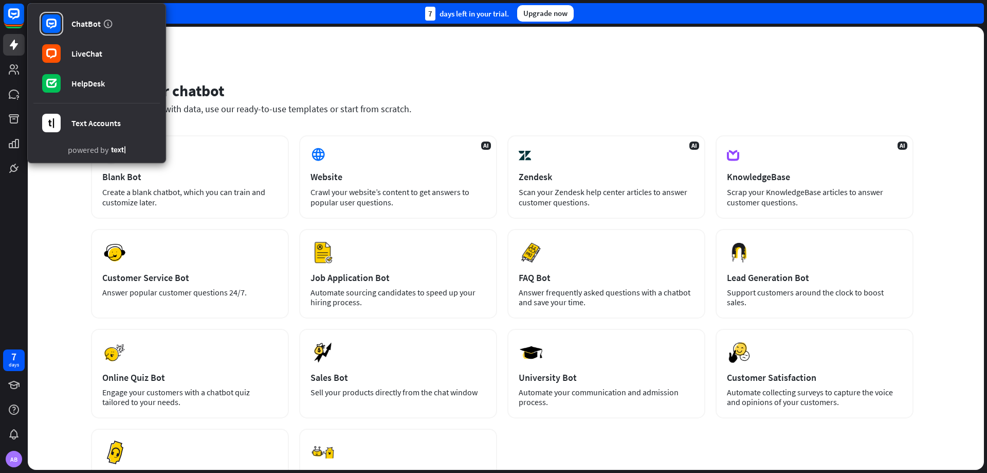
click at [230, 56] on div "Set up your chatbot Train your chatbot with data, use our ready-to-use template…" at bounding box center [506, 248] width 957 height 443
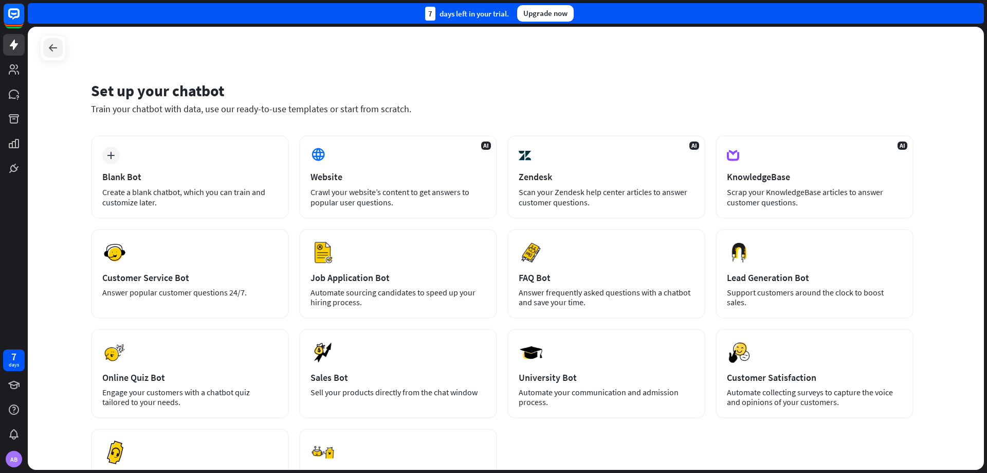
click at [49, 52] on icon at bounding box center [53, 48] width 12 height 12
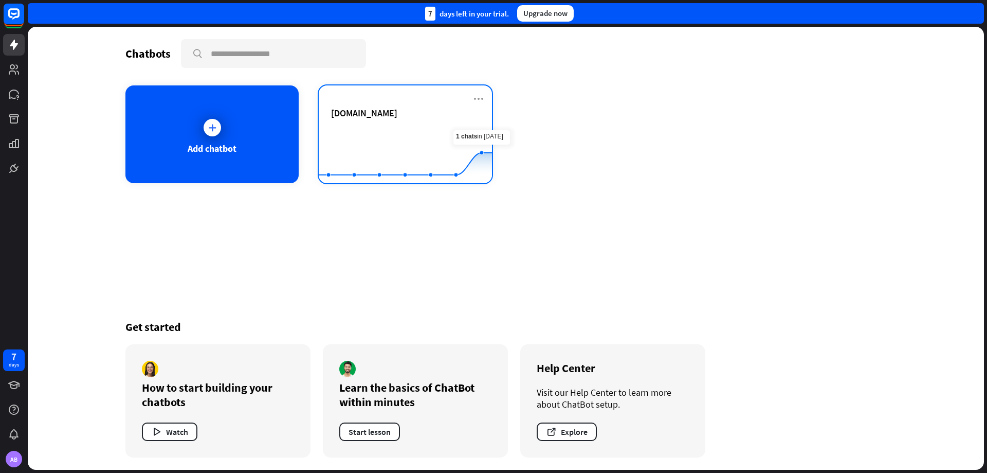
click at [435, 122] on div "[DOMAIN_NAME]" at bounding box center [405, 125] width 149 height 36
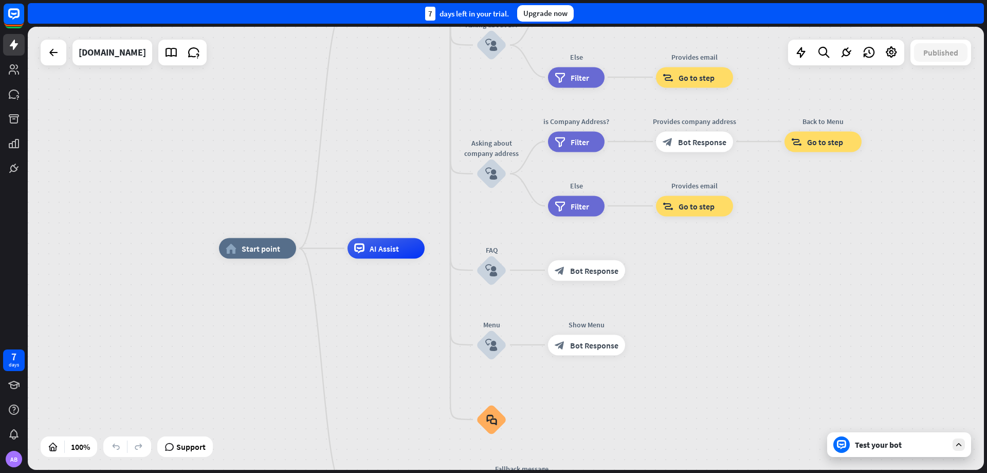
click at [910, 453] on div "Test your bot" at bounding box center [899, 444] width 144 height 25
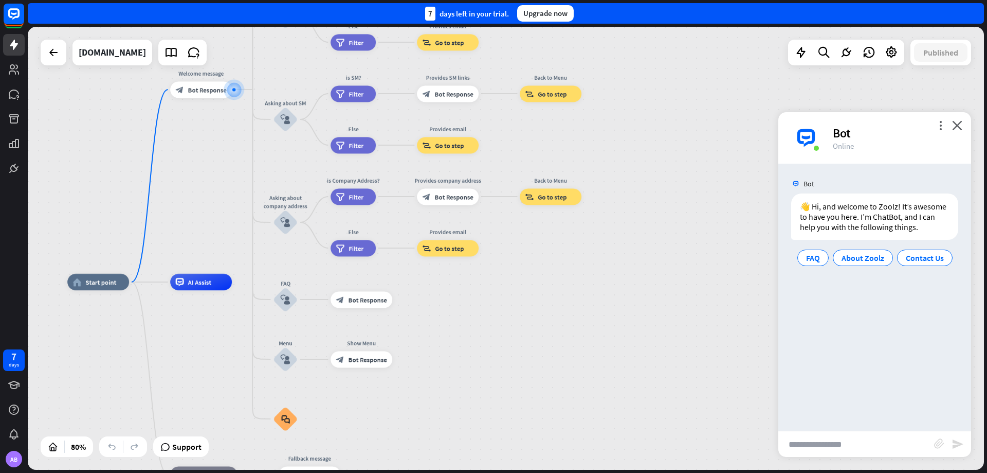
drag, startPoint x: 750, startPoint y: 313, endPoint x: 625, endPoint y: 131, distance: 220.5
click at [625, 131] on div "home_2 Start point Welcome message block_bot_response Bot Response About us blo…" at bounding box center [506, 248] width 957 height 443
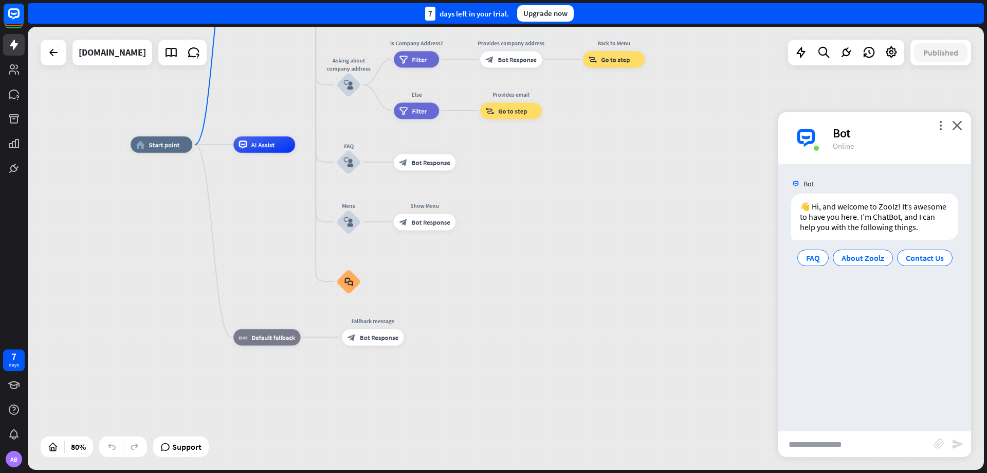
drag, startPoint x: 446, startPoint y: 394, endPoint x: 472, endPoint y: 266, distance: 130.6
click at [472, 266] on div "home_2 Start point Welcome message block_bot_response Bot Response About us blo…" at bounding box center [513, 322] width 765 height 354
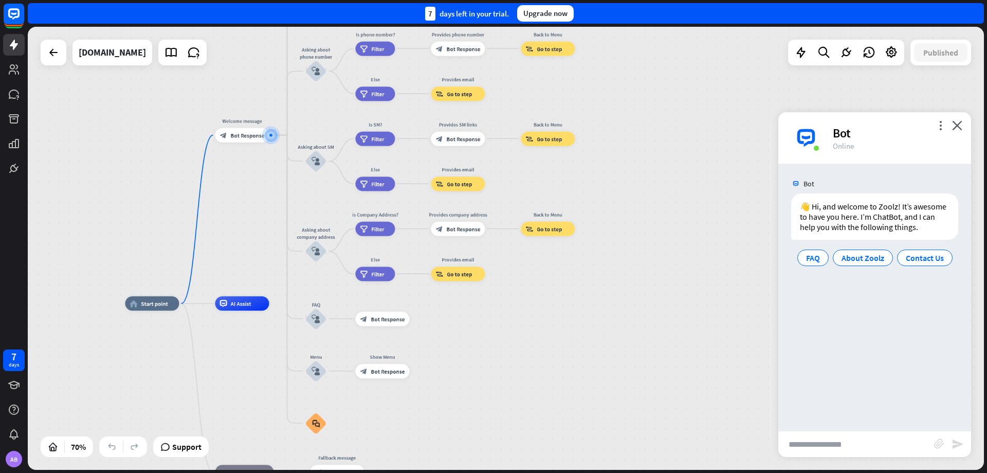
drag, startPoint x: 499, startPoint y: 256, endPoint x: 440, endPoint y: 428, distance: 182.0
click at [440, 428] on div "home_2 Start point Welcome message block_bot_response Bot Response About us blo…" at bounding box center [460, 458] width 670 height 310
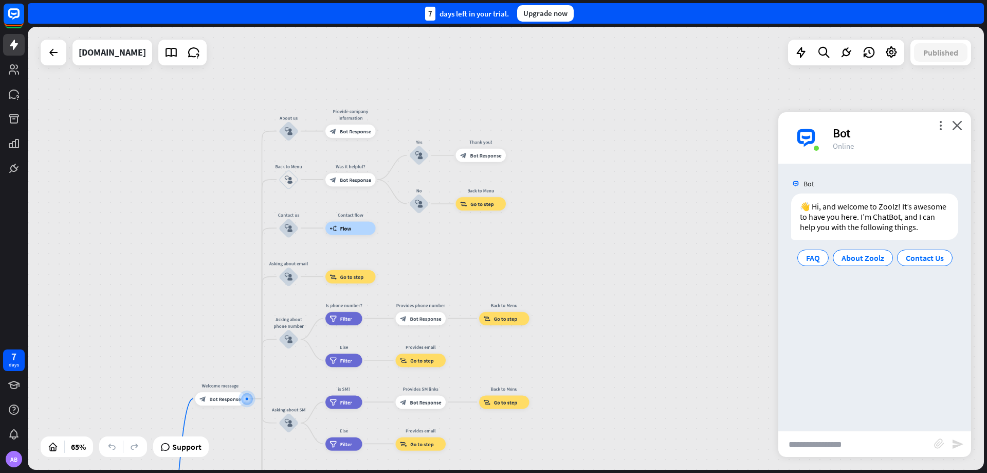
drag, startPoint x: 607, startPoint y: 137, endPoint x: 572, endPoint y: 377, distance: 242.6
click at [572, 377] on div "home_2 Start point Welcome message block_bot_response Bot Response About us blo…" at bounding box center [506, 248] width 957 height 443
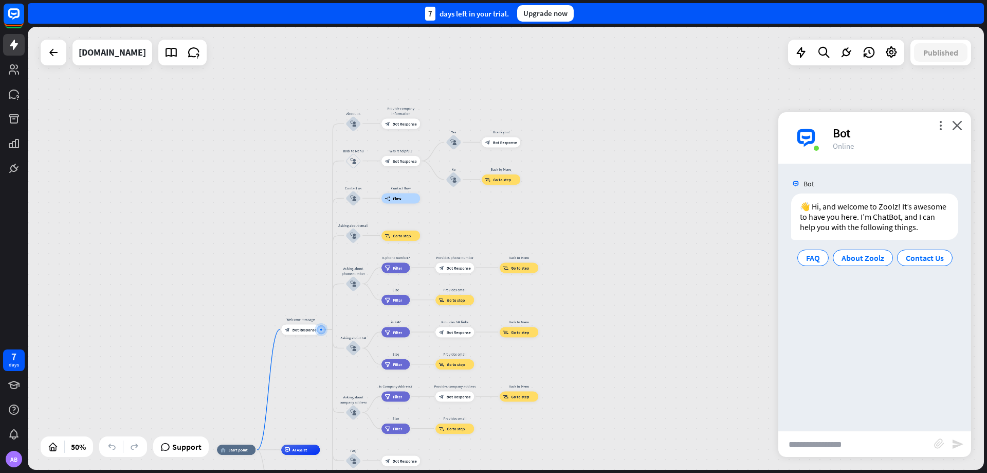
drag, startPoint x: 554, startPoint y: 303, endPoint x: 558, endPoint y: 258, distance: 45.4
click at [560, 271] on div "home_2 Start point Welcome message block_bot_response Bot Response About us blo…" at bounding box center [506, 248] width 957 height 443
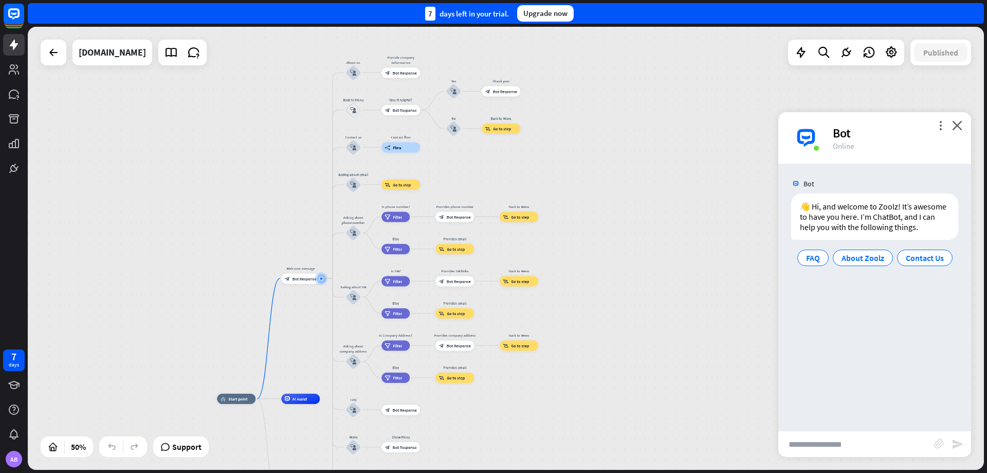
drag, startPoint x: 567, startPoint y: 248, endPoint x: 566, endPoint y: 178, distance: 70.5
click at [566, 180] on div "home_2 Start point Welcome message block_bot_response Bot Response About us blo…" at bounding box center [506, 248] width 957 height 443
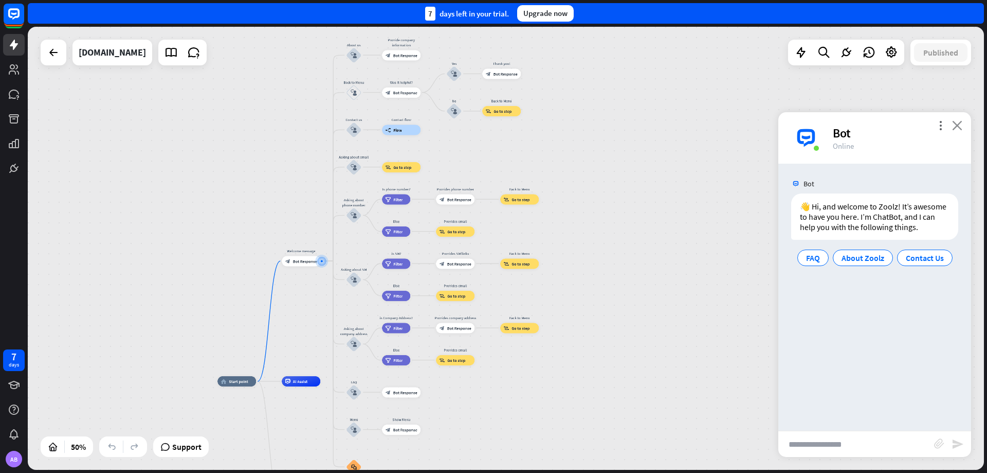
click at [955, 125] on icon "close" at bounding box center [957, 125] width 10 height 10
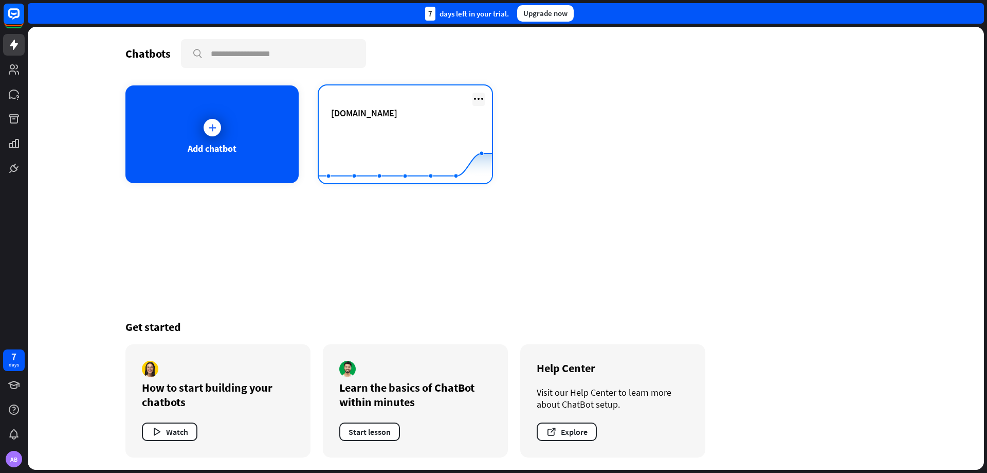
click at [482, 100] on icon at bounding box center [479, 99] width 12 height 12
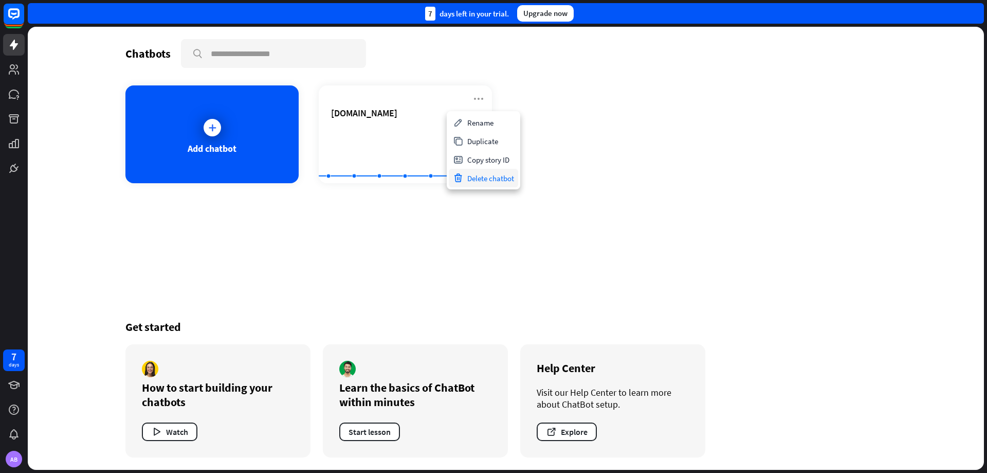
click at [501, 176] on div "Delete chatbot" at bounding box center [483, 178] width 69 height 19
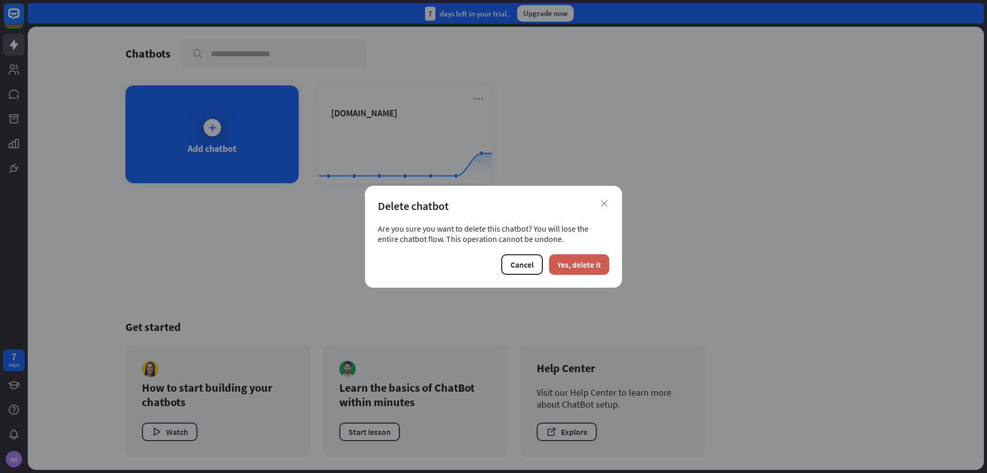
click at [571, 259] on button "Yes, delete it" at bounding box center [579, 264] width 60 height 21
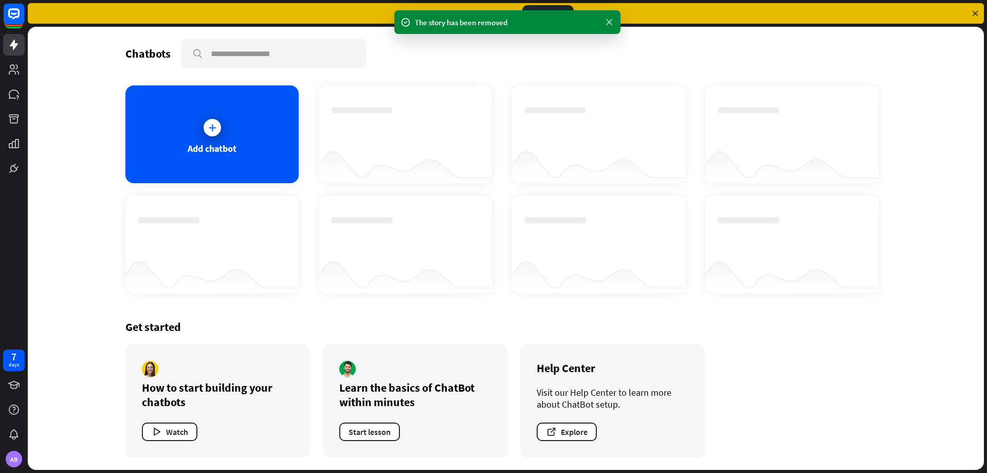
click at [611, 24] on icon at bounding box center [609, 22] width 10 height 11
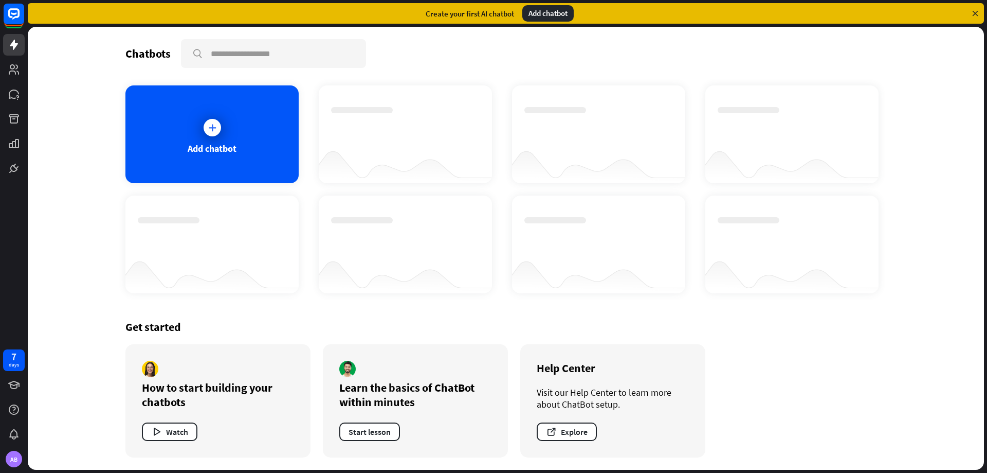
click at [978, 13] on icon at bounding box center [975, 13] width 9 height 9
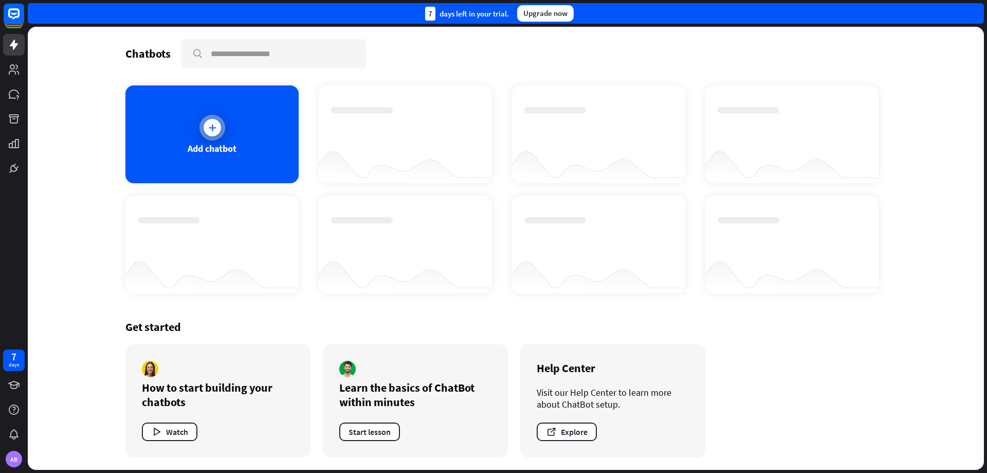
click at [223, 123] on div at bounding box center [213, 128] width 26 height 26
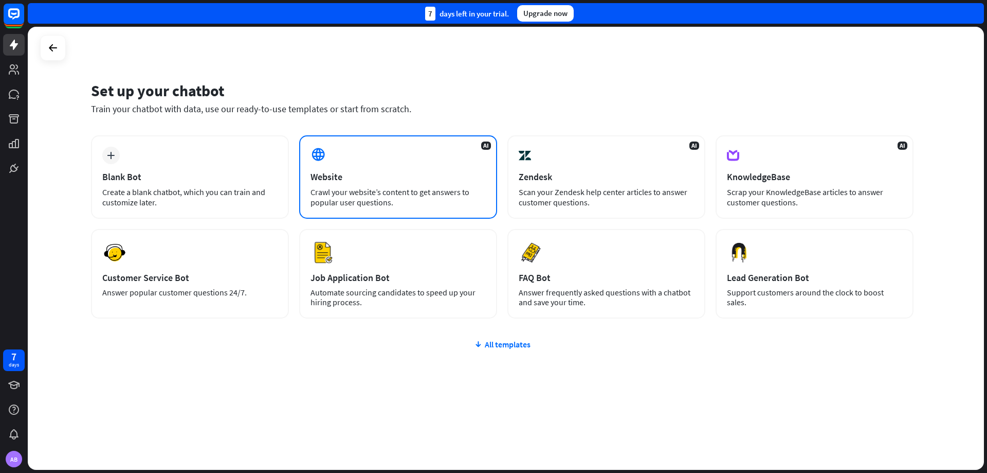
click at [348, 188] on div "Crawl your website’s content to get answers to popular user questions." at bounding box center [398, 197] width 175 height 21
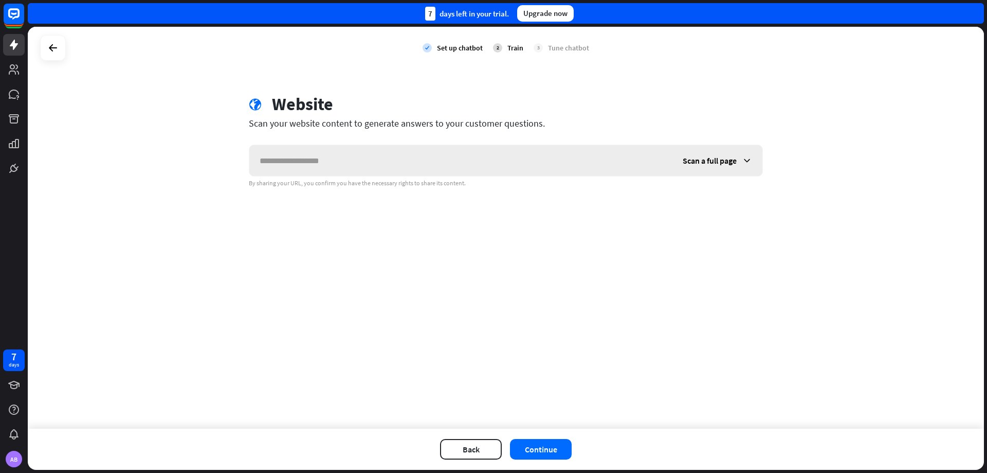
click at [346, 165] on input "text" at bounding box center [460, 160] width 423 height 31
type input "*********"
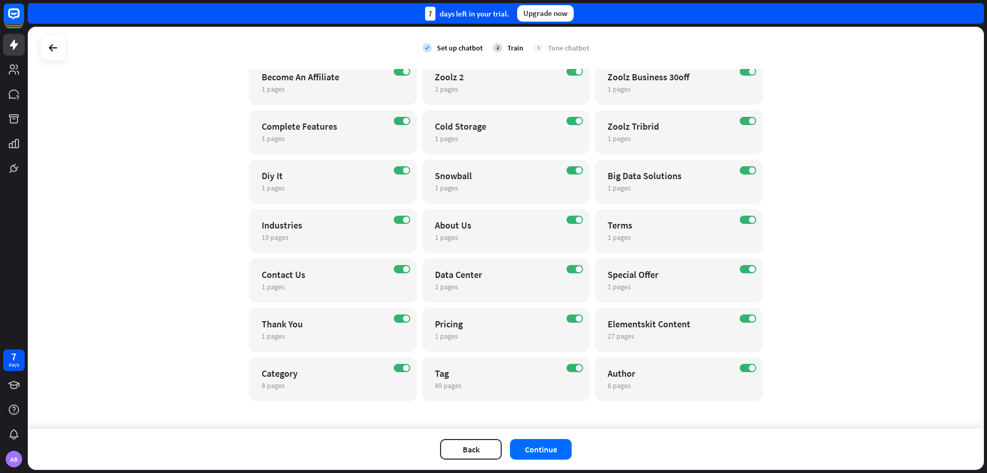
scroll to position [699, 0]
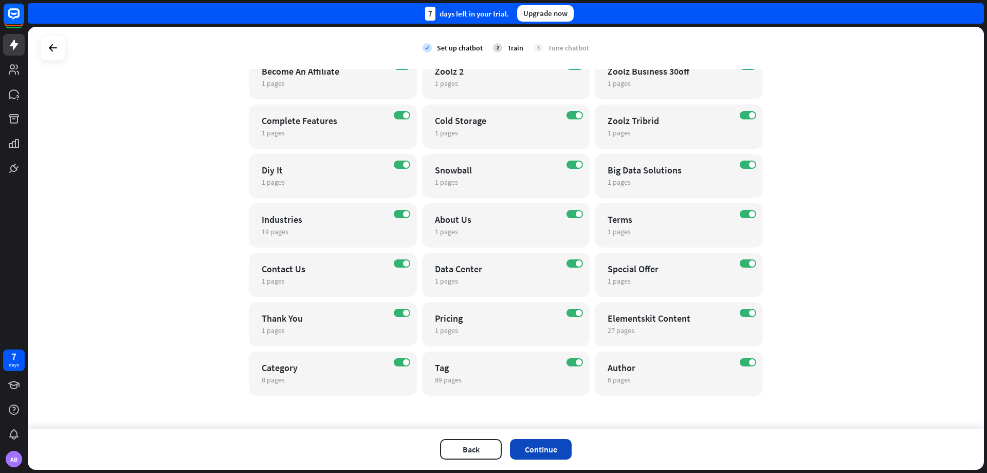
click at [548, 447] on button "Continue" at bounding box center [541, 449] width 62 height 21
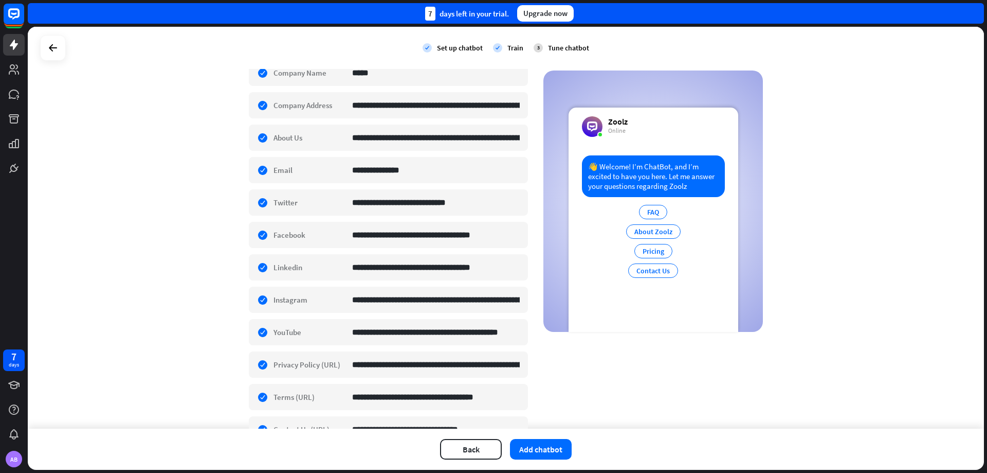
scroll to position [206, 0]
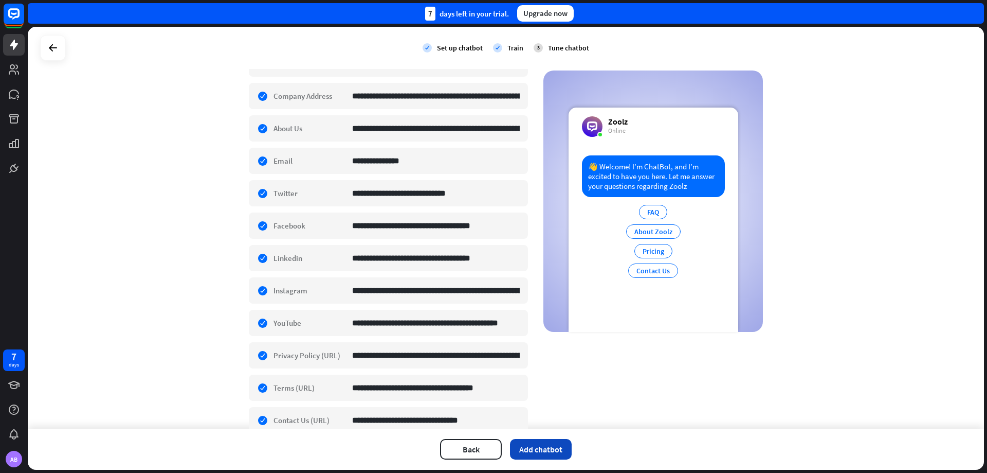
click at [536, 444] on button "Add chatbot" at bounding box center [541, 449] width 62 height 21
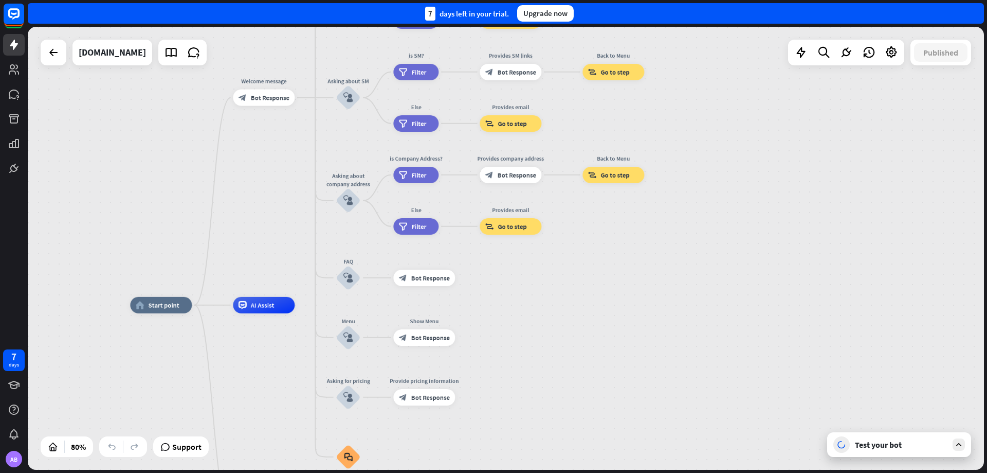
drag, startPoint x: 741, startPoint y: 296, endPoint x: 540, endPoint y: 339, distance: 205.3
click at [542, 339] on div "home_2 Start point Welcome message block_bot_response Bot Response About us blo…" at bounding box center [512, 482] width 765 height 354
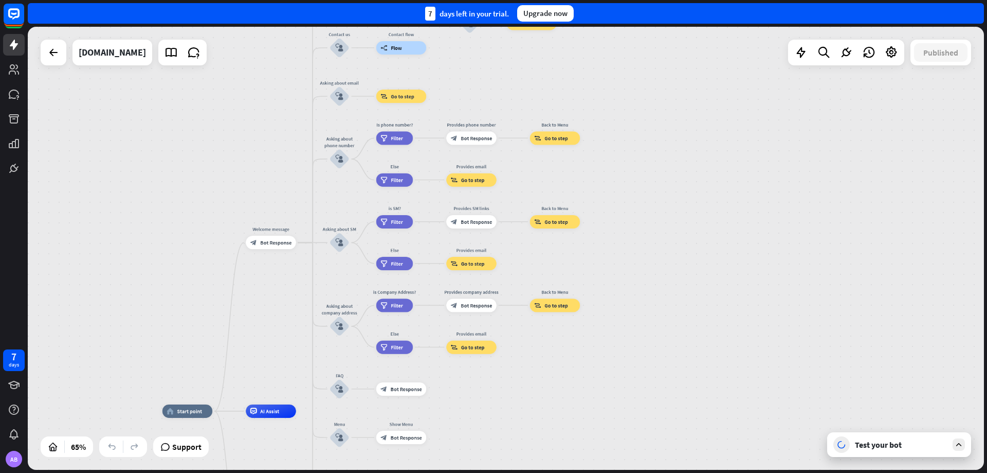
drag, startPoint x: 561, startPoint y: 267, endPoint x: 565, endPoint y: 381, distance: 113.7
click at [550, 382] on div "home_2 Start point Welcome message block_bot_response Bot Response About us blo…" at bounding box center [506, 248] width 957 height 443
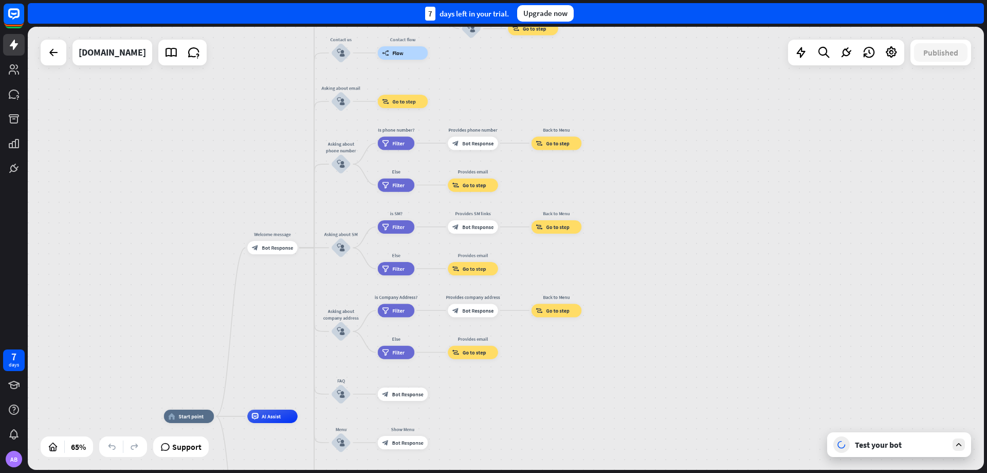
click at [921, 453] on div "Test your bot" at bounding box center [899, 444] width 144 height 25
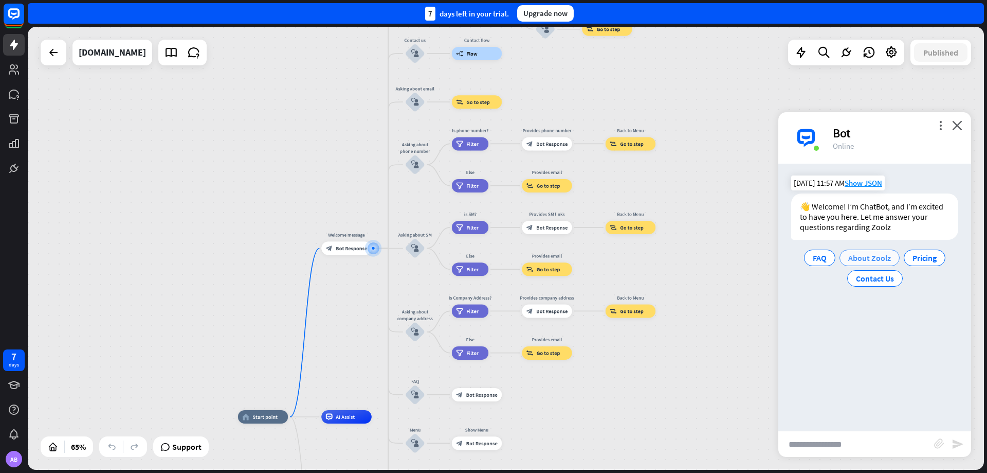
click at [885, 255] on span "About Zoolz" at bounding box center [870, 258] width 43 height 10
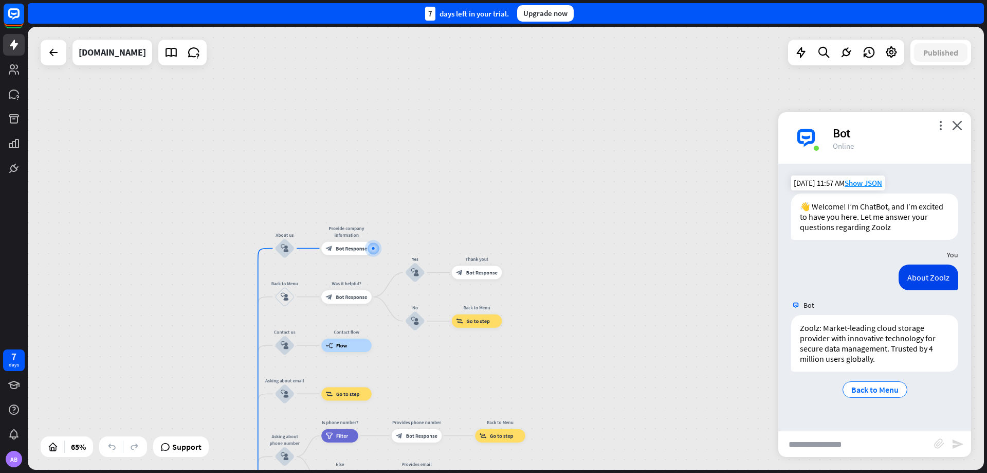
click at [830, 451] on input "text" at bounding box center [857, 444] width 156 height 26
type input "**********"
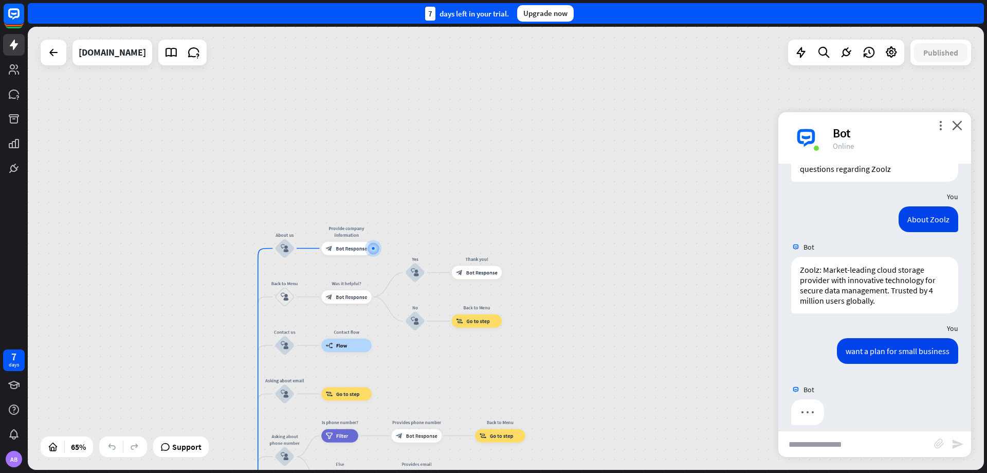
scroll to position [68, 0]
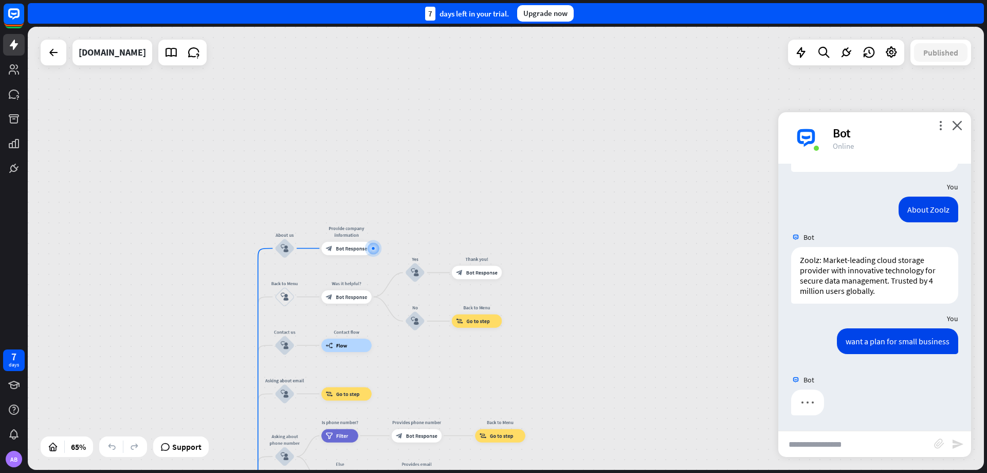
click at [858, 334] on div "want a plan for small business" at bounding box center [897, 341] width 121 height 26
click at [853, 347] on div "want a plan for small business" at bounding box center [897, 341] width 121 height 26
copy div "want a plan for small business"
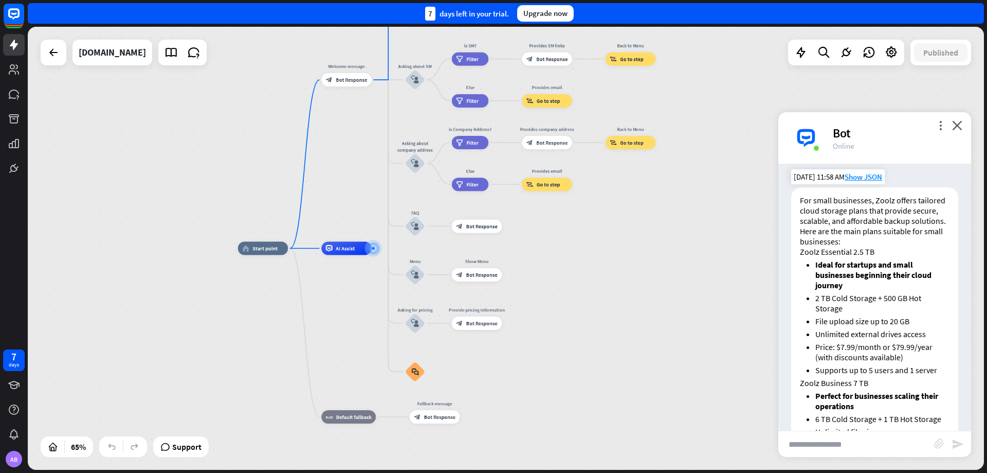
scroll to position [276, 0]
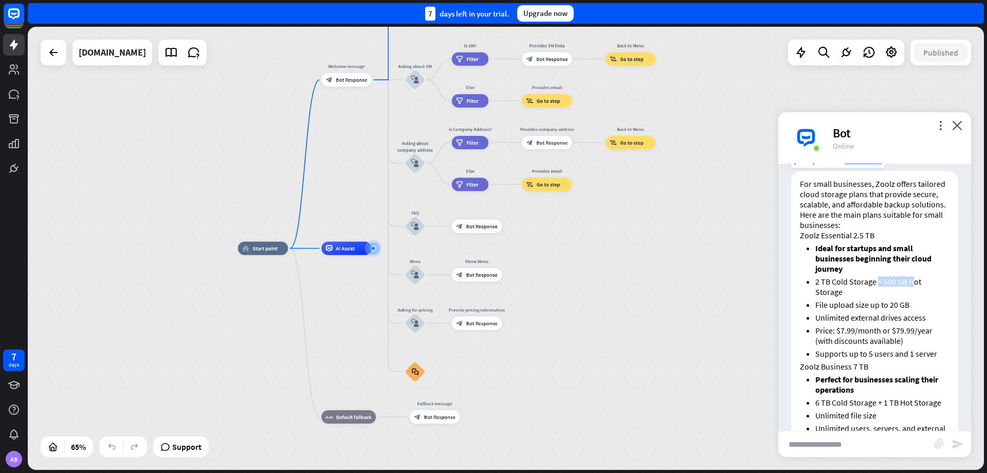
drag, startPoint x: 877, startPoint y: 281, endPoint x: 916, endPoint y: 285, distance: 39.2
click at [916, 285] on li "2 TB Cold Storage + 500 GB Hot Storage" at bounding box center [883, 286] width 134 height 21
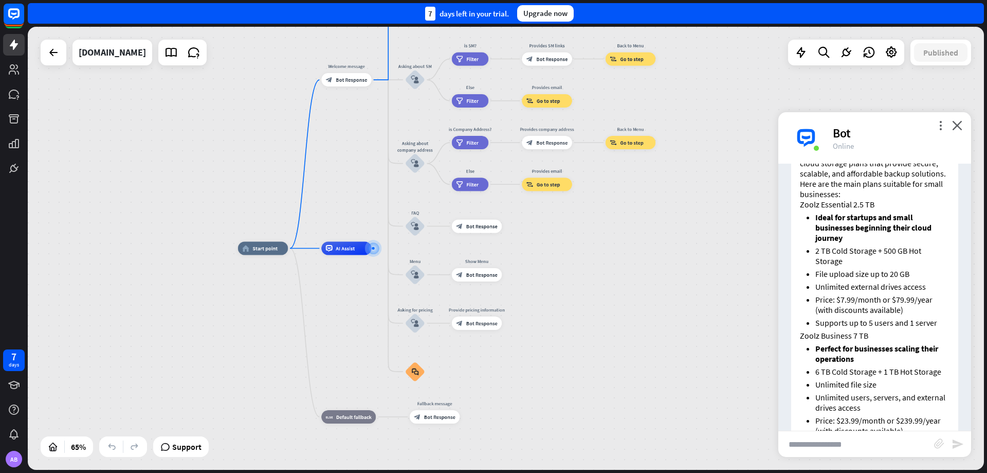
scroll to position [327, 0]
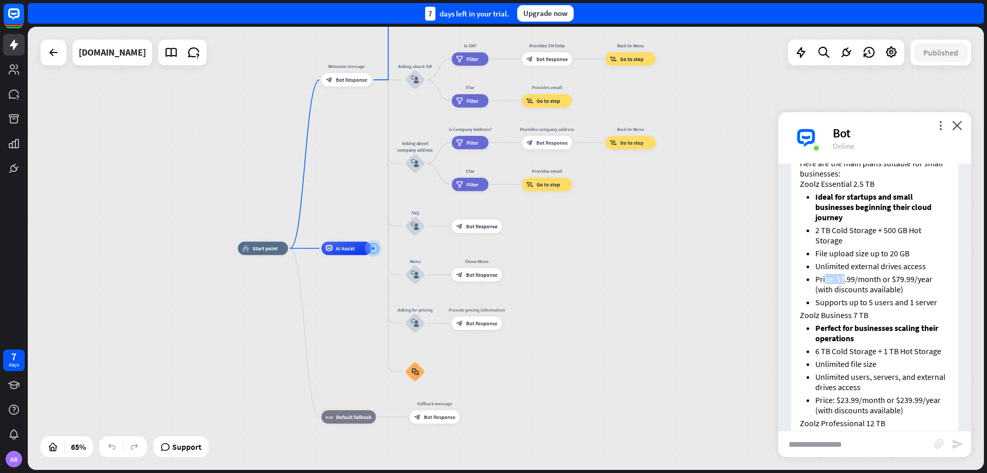
drag, startPoint x: 826, startPoint y: 277, endPoint x: 843, endPoint y: 282, distance: 17.7
click at [843, 282] on li "Price: $7.99/month or $79.99/year (with discounts available)" at bounding box center [883, 284] width 134 height 21
click at [903, 279] on li "Price: $7.99/month or $79.99/year (with discounts available)" at bounding box center [883, 284] width 134 height 21
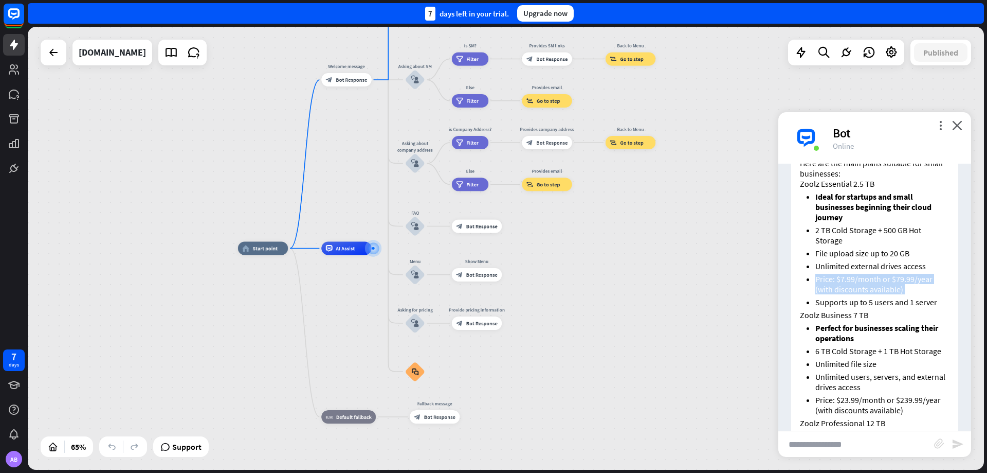
scroll to position [378, 0]
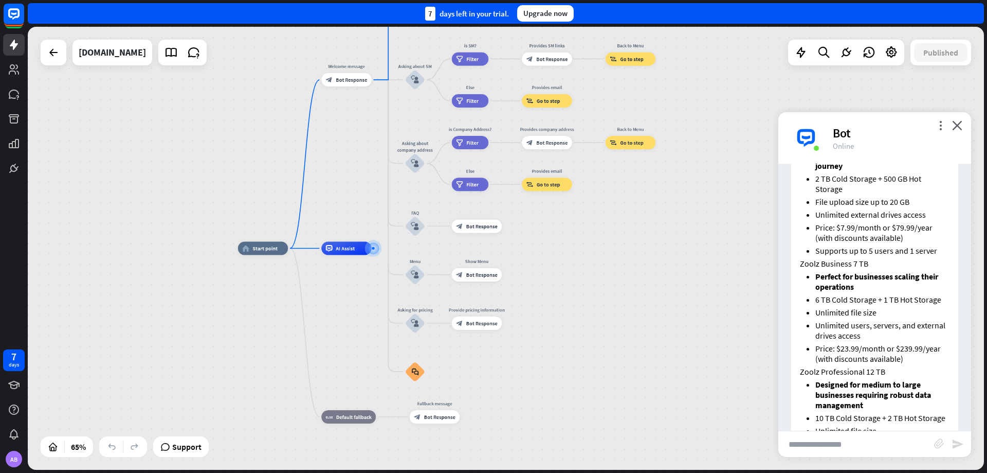
click at [851, 264] on h3 "Zoolz Business 7 TB" at bounding box center [875, 263] width 150 height 10
click at [831, 254] on li "Supports up to 5 users and 1 server" at bounding box center [883, 250] width 134 height 10
drag, startPoint x: 831, startPoint y: 254, endPoint x: 903, endPoint y: 249, distance: 72.1
click at [903, 249] on li "Supports up to 5 users and 1 server" at bounding box center [883, 250] width 134 height 10
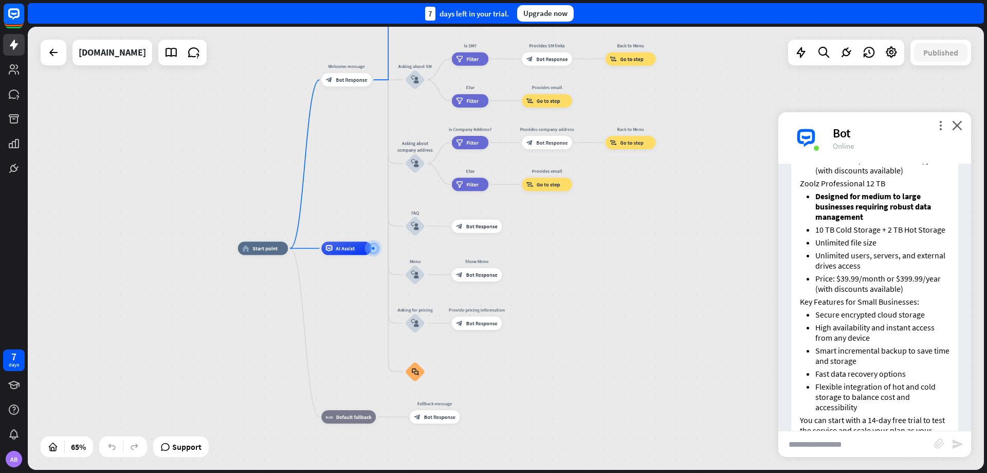
scroll to position [430, 0]
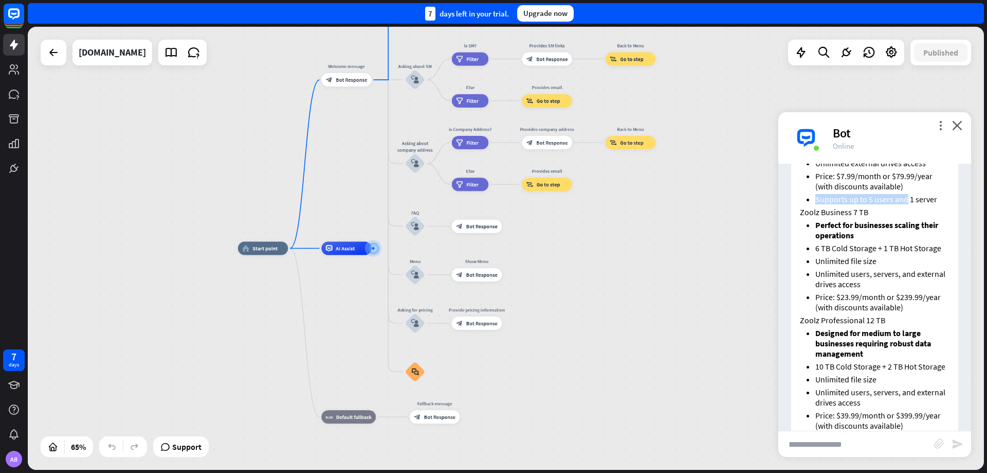
click at [873, 441] on input "text" at bounding box center [857, 444] width 156 height 26
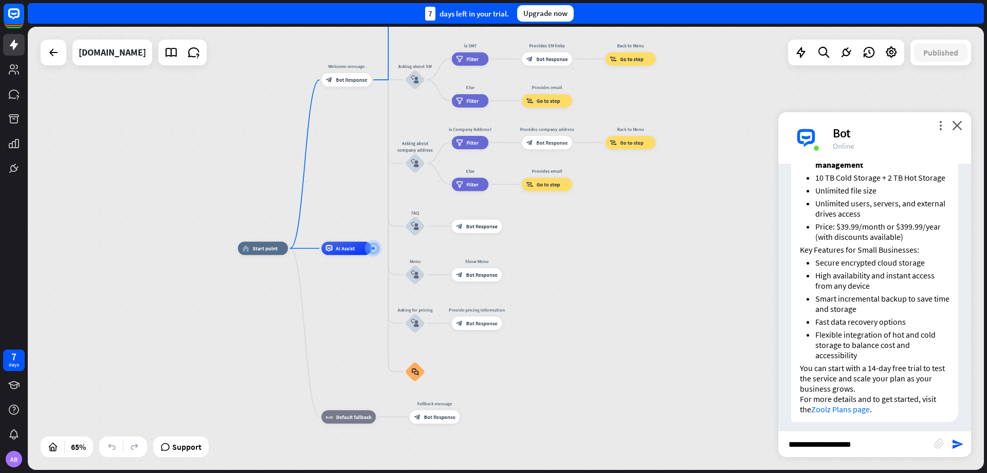
scroll to position [636, 0]
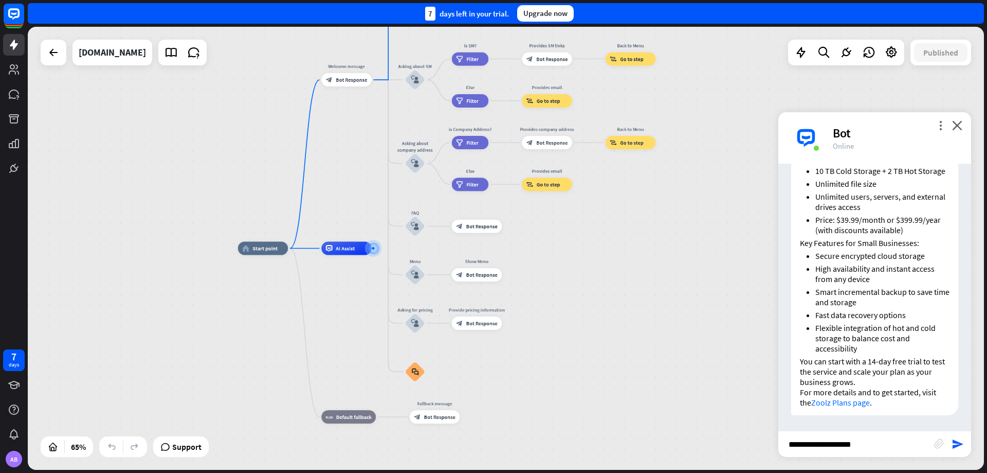
click at [865, 446] on input "**********" at bounding box center [857, 444] width 156 height 26
type input "**********"
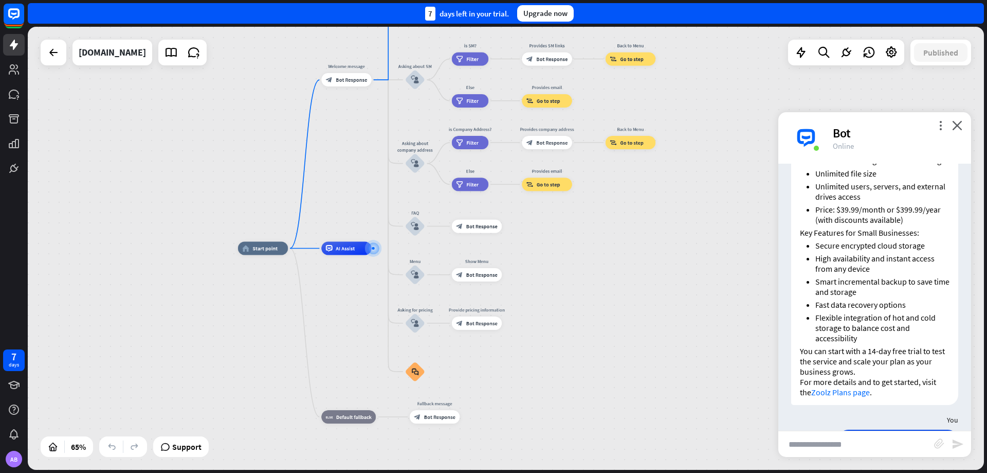
scroll to position [747, 0]
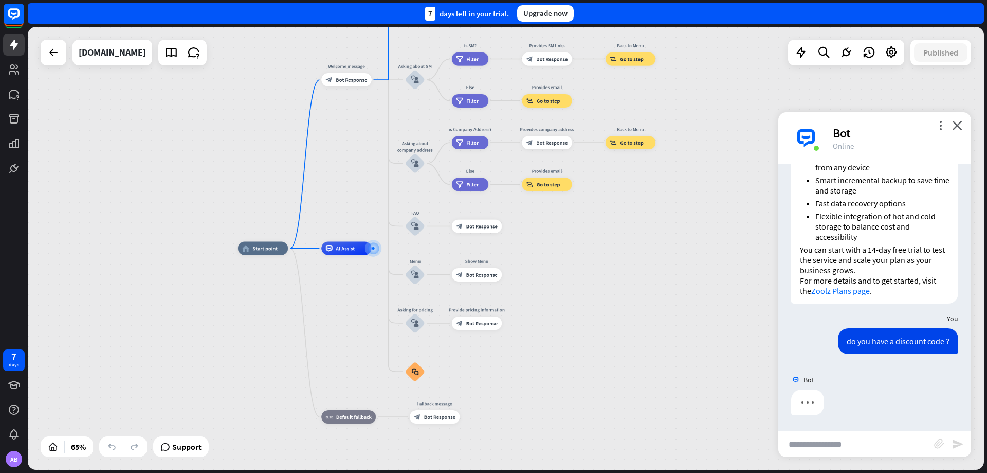
click at [883, 339] on div "do you have a discount code ?" at bounding box center [898, 341] width 120 height 26
copy div "do you have a discount code ?"
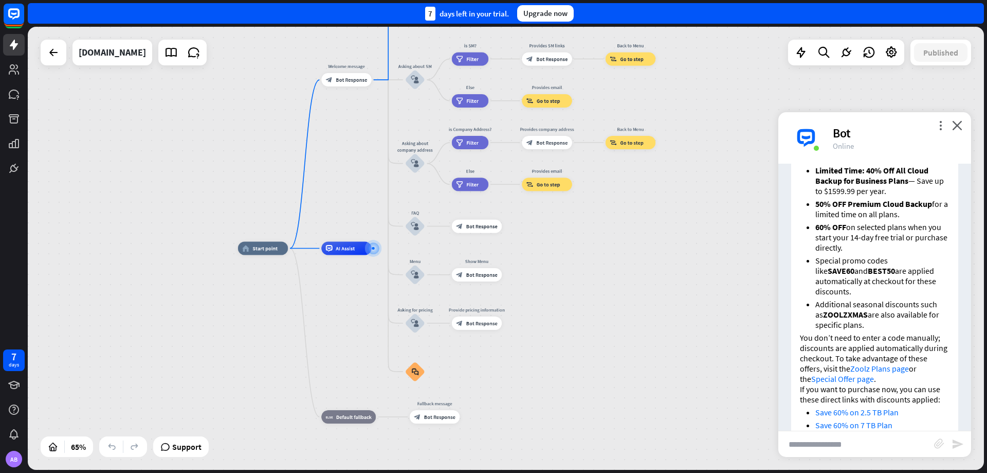
scroll to position [999, 0]
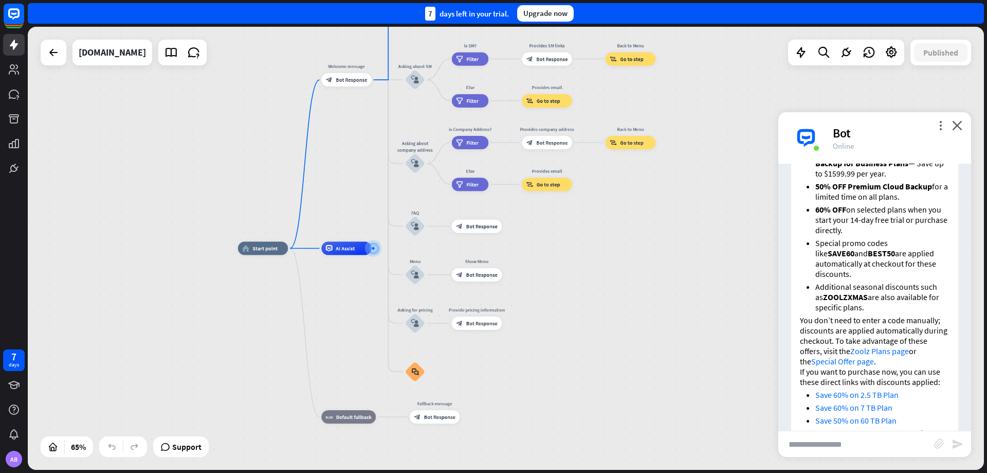
click at [855, 254] on strong "SAVE60" at bounding box center [841, 253] width 27 height 10
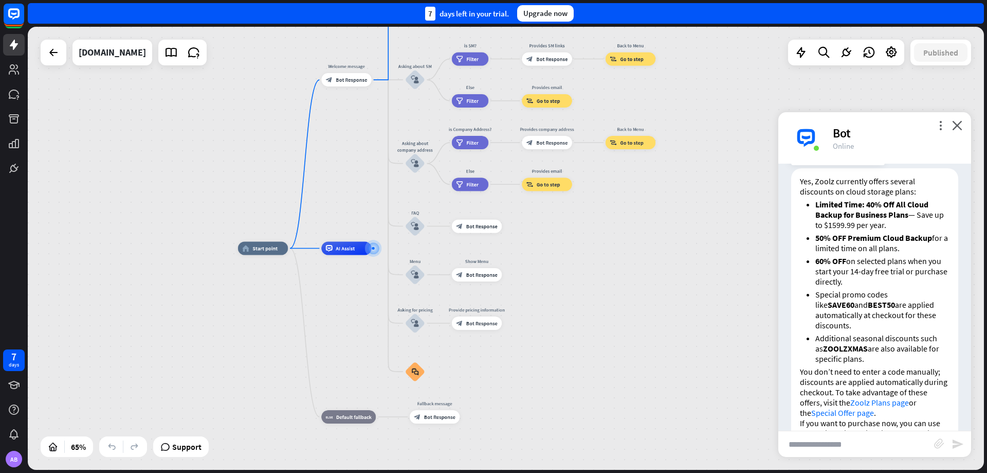
scroll to position [1050, 0]
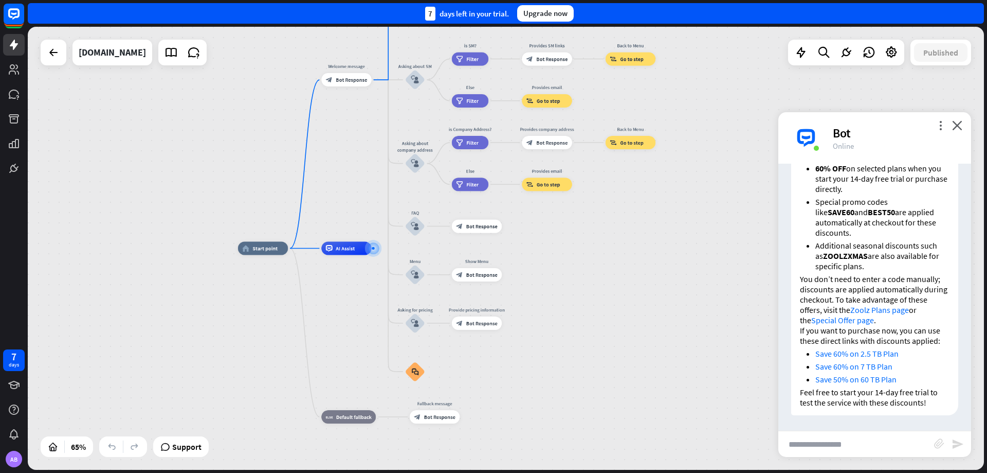
click at [855, 442] on input "text" at bounding box center [857, 444] width 156 height 26
type input "**********"
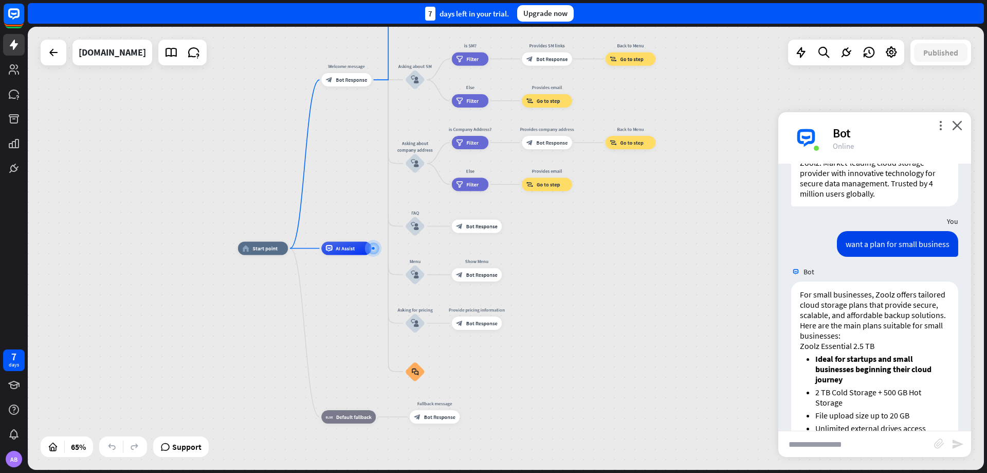
scroll to position [0, 0]
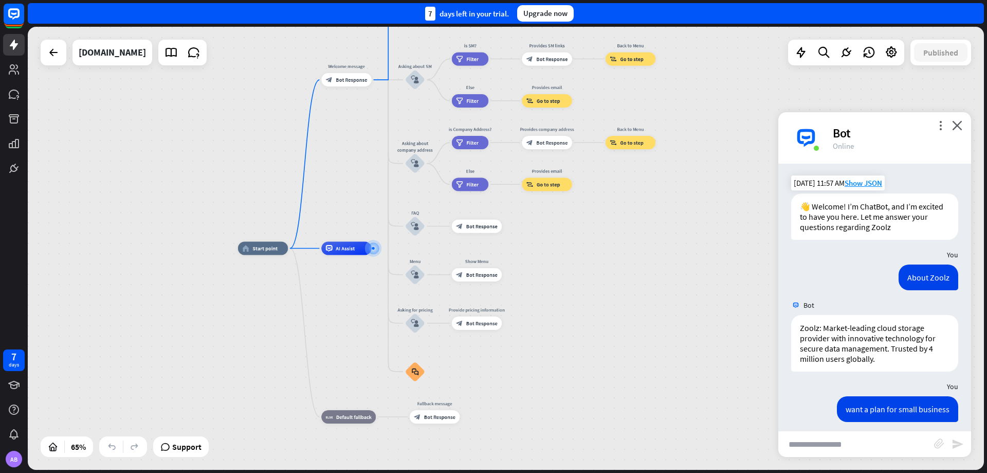
click at [880, 438] on input "text" at bounding box center [857, 444] width 156 height 26
click at [865, 445] on input "**********" at bounding box center [857, 444] width 156 height 26
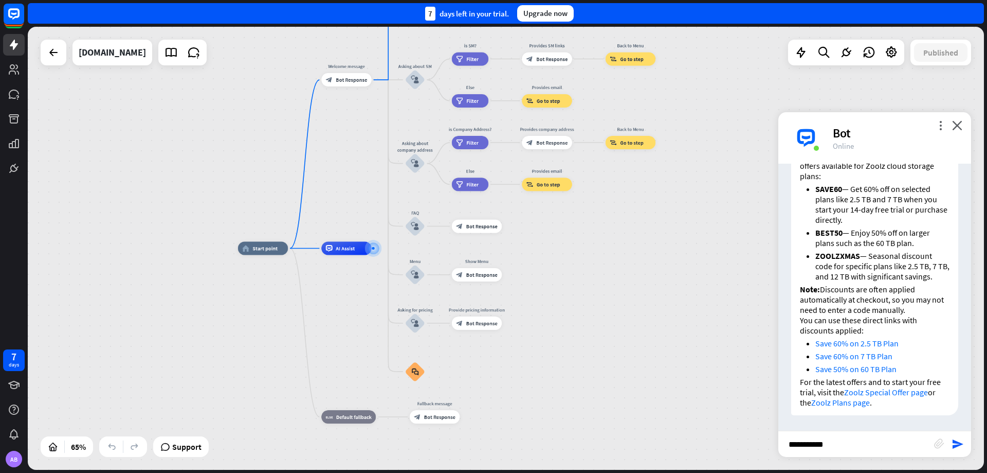
scroll to position [1408, 0]
type input "**********"
click at [954, 129] on icon "close" at bounding box center [957, 125] width 10 height 10
